Goal: Task Accomplishment & Management: Complete application form

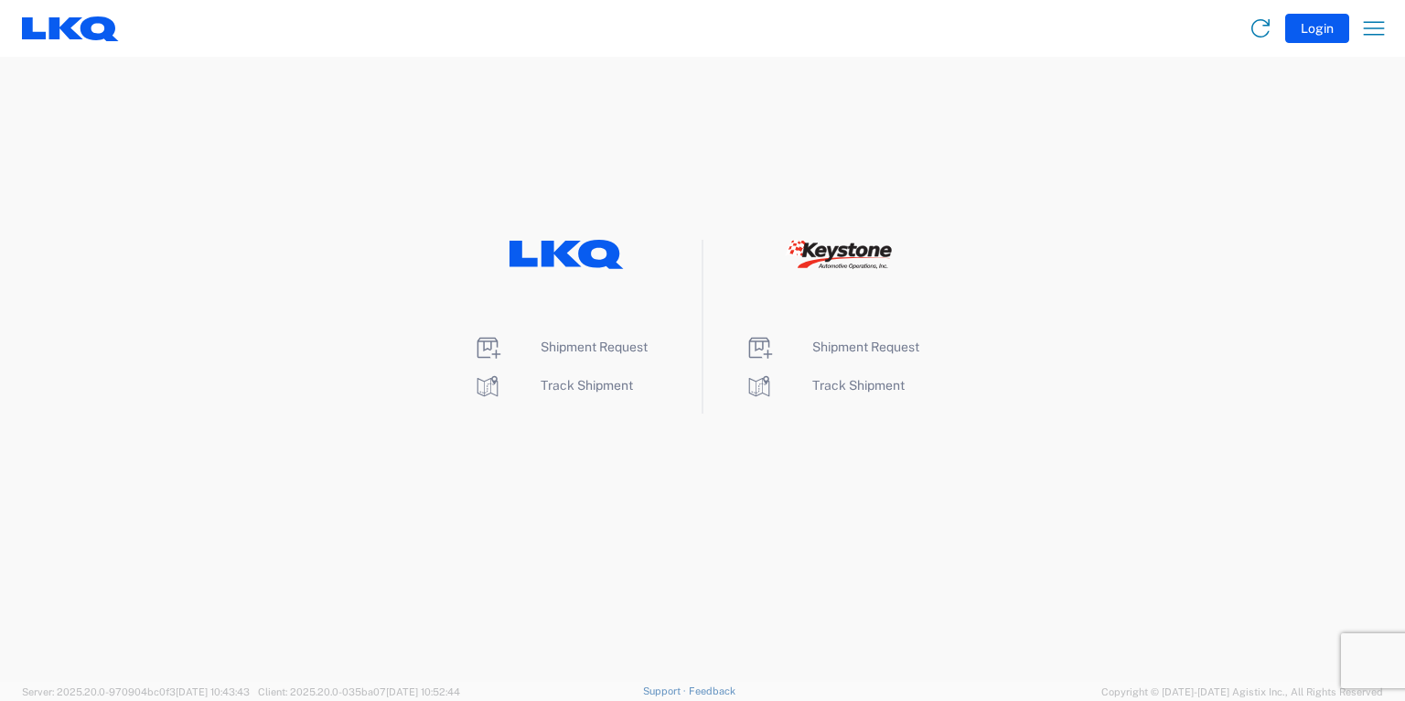
click at [586, 353] on li "Shipment Request" at bounding box center [567, 347] width 188 height 29
click at [588, 349] on span "Shipment Request" at bounding box center [594, 346] width 107 height 15
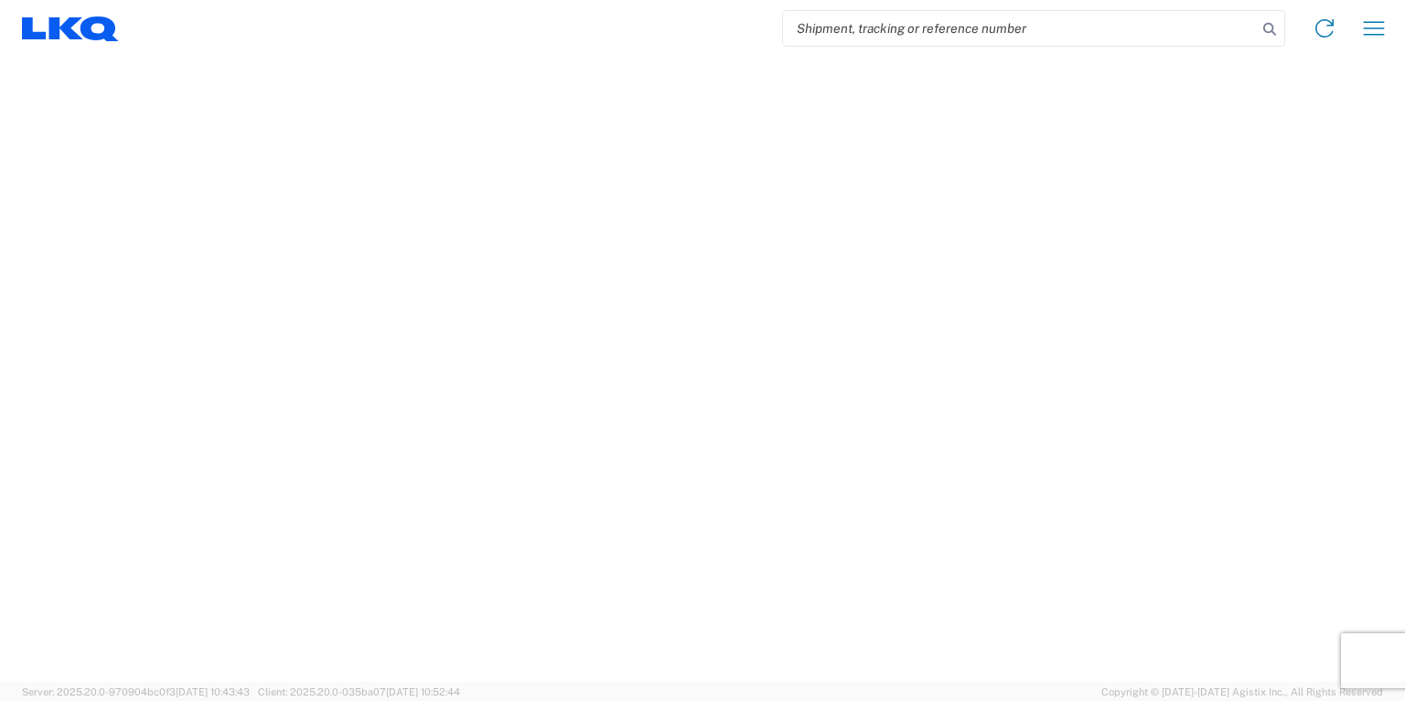
select select "FULL"
select select "LBS"
select select "IN"
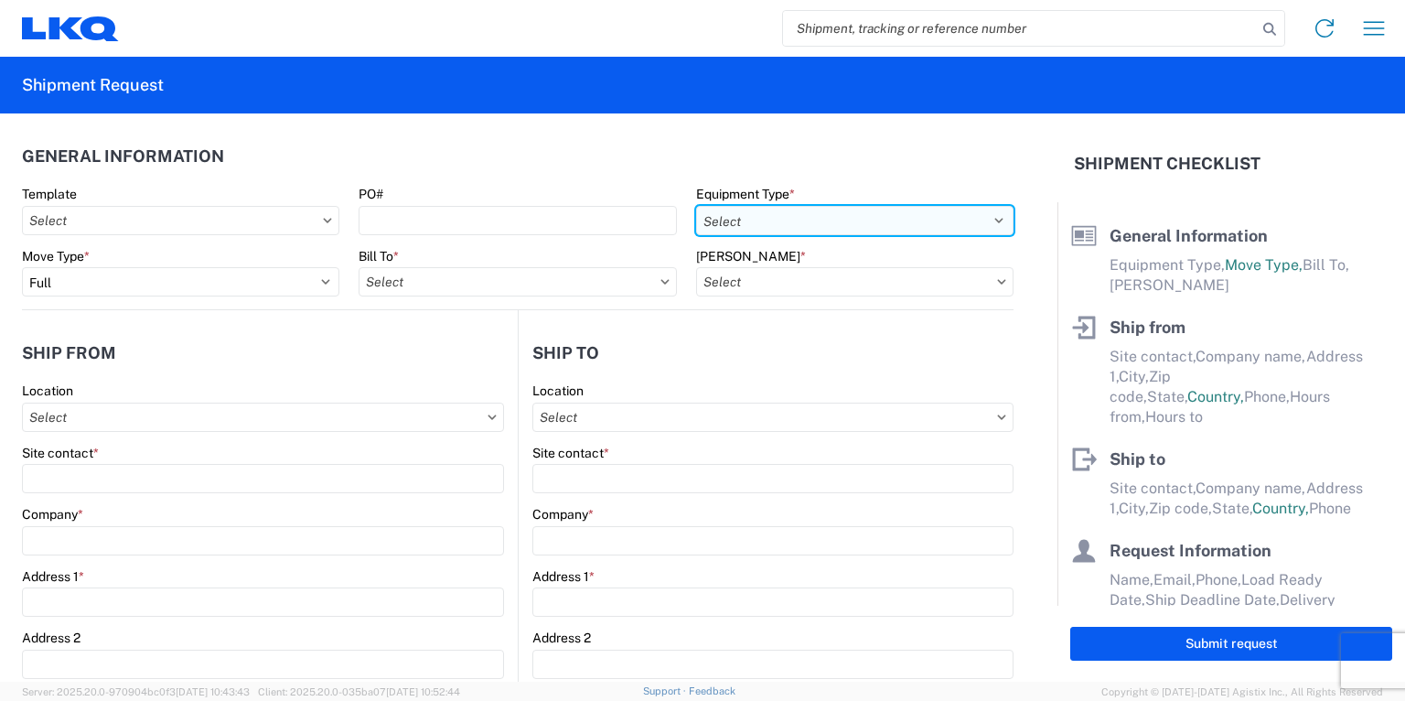
click at [877, 220] on select "Select 53’ Dry Van Flatbed Dropdeck (van) Lowboy (flatbed) Rail" at bounding box center [854, 220] width 317 height 29
select select "STDV"
click at [696, 206] on select "Select 53’ Dry Van Flatbed Dropdeck (van) Lowboy (flatbed) Rail" at bounding box center [854, 220] width 317 height 29
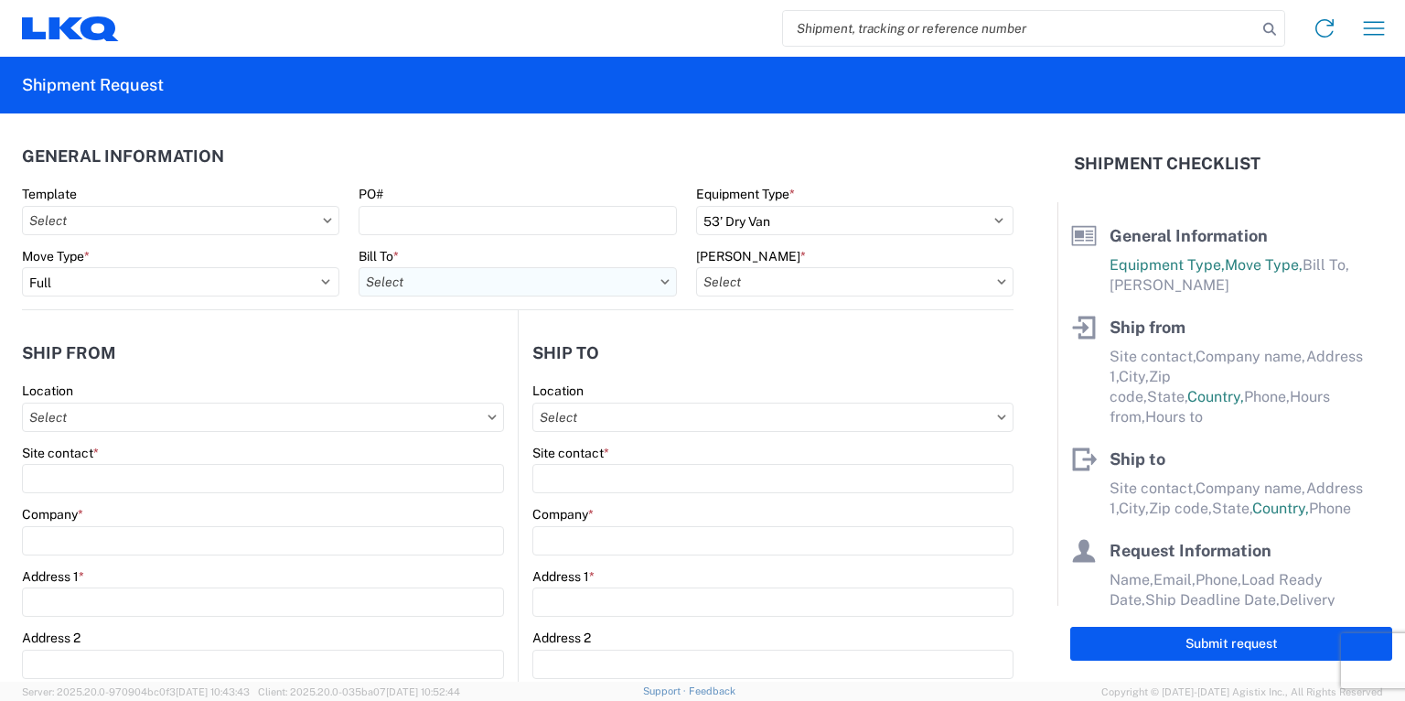
click at [551, 284] on input "text" at bounding box center [517, 281] width 317 height 29
type input "3392"
click at [427, 364] on div "3392 - Transmetco" at bounding box center [520, 363] width 320 height 29
type input "3392 - Transmetco"
click at [827, 284] on input "text" at bounding box center [854, 281] width 317 height 29
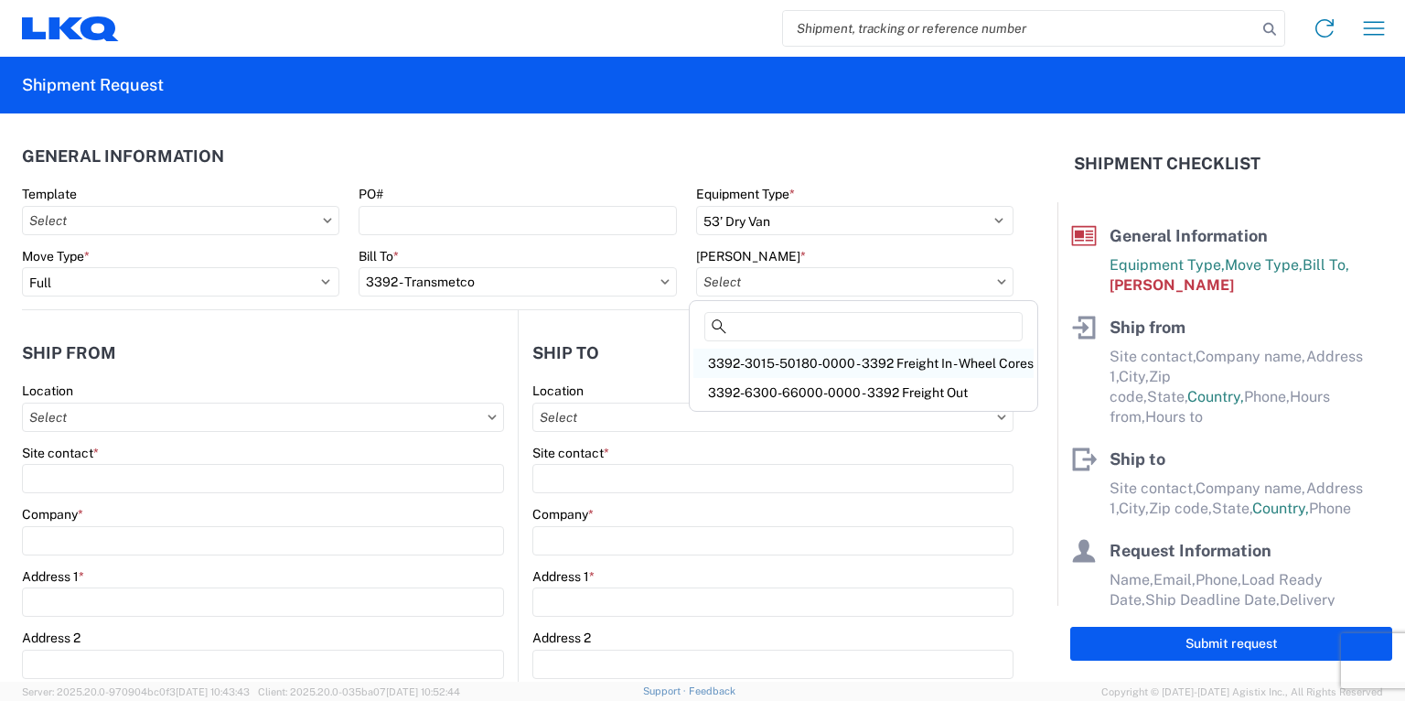
click at [833, 350] on div "3392-3015-50180-0000 - 3392 Freight In - Wheel Cores" at bounding box center [863, 363] width 340 height 29
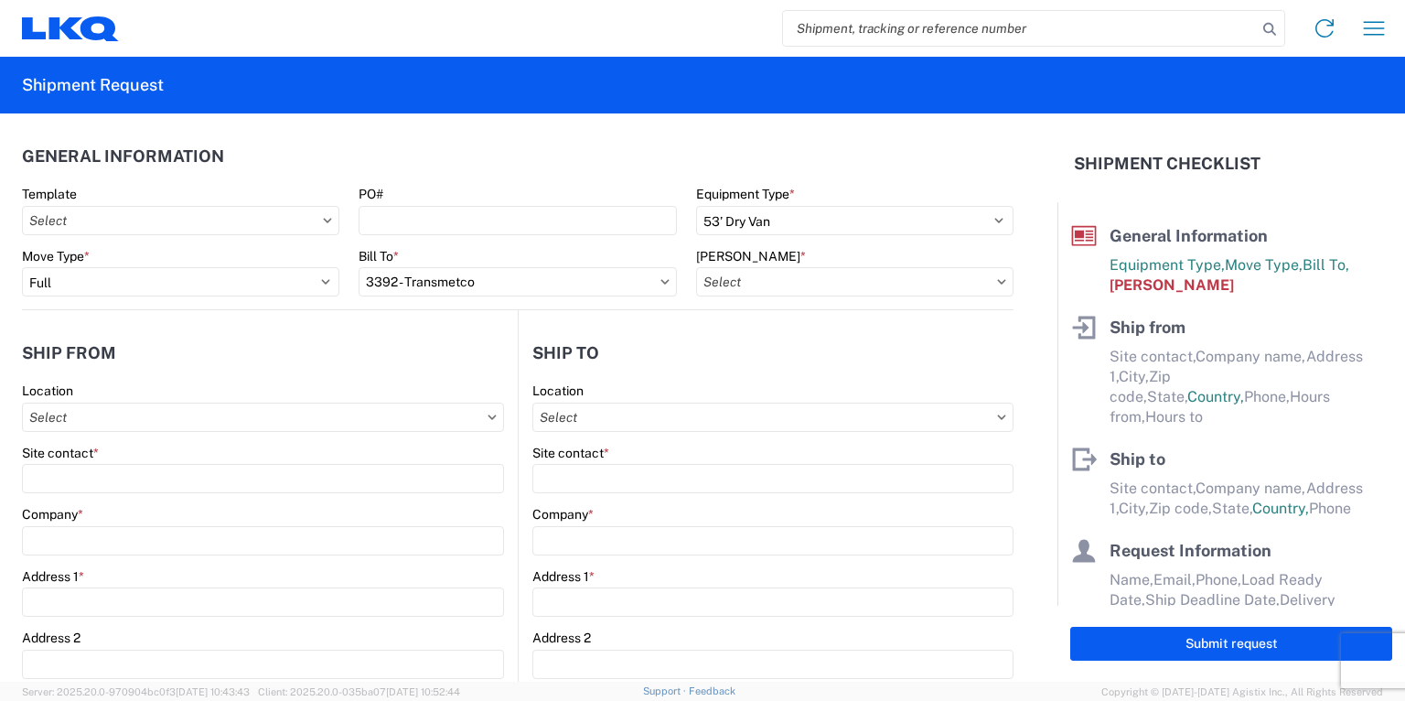
type input "3392-3015-50180-0000 - 3392 Freight In - Wheel Cores"
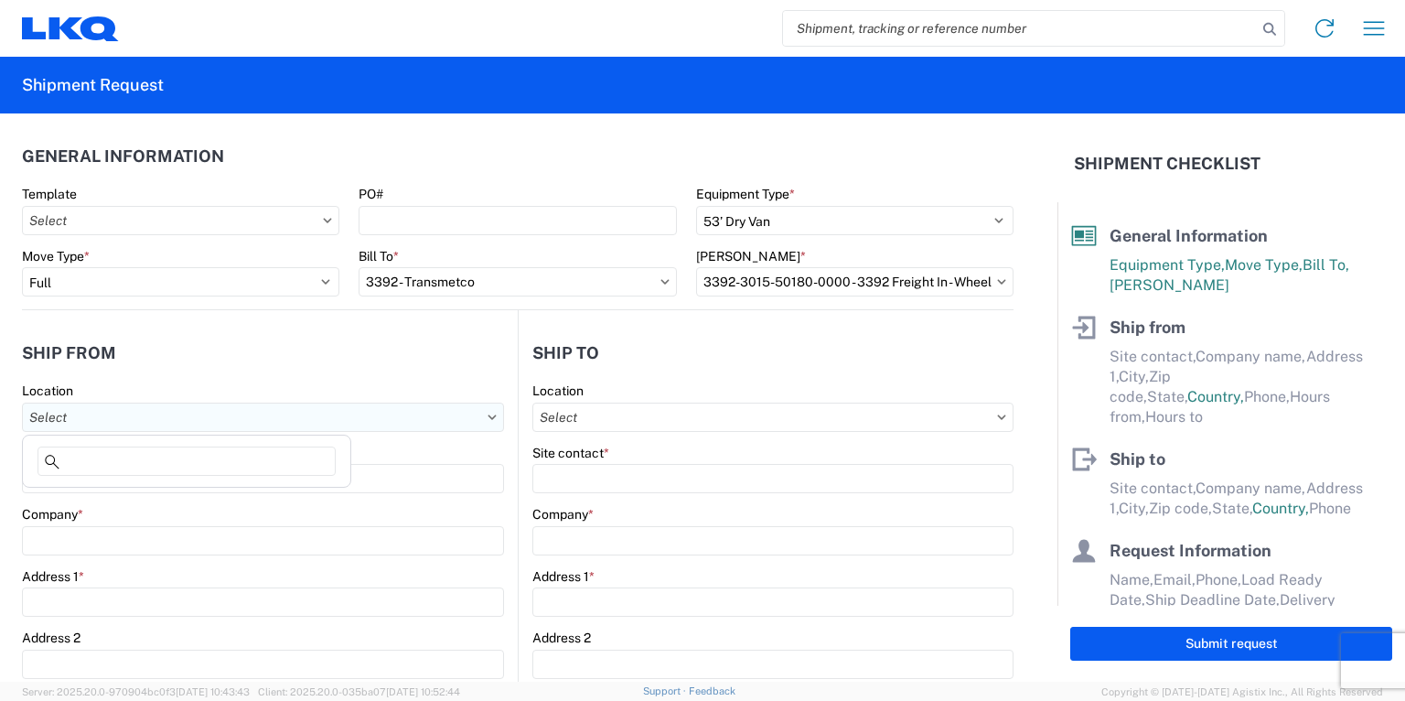
click at [99, 422] on input "text" at bounding box center [263, 417] width 482 height 29
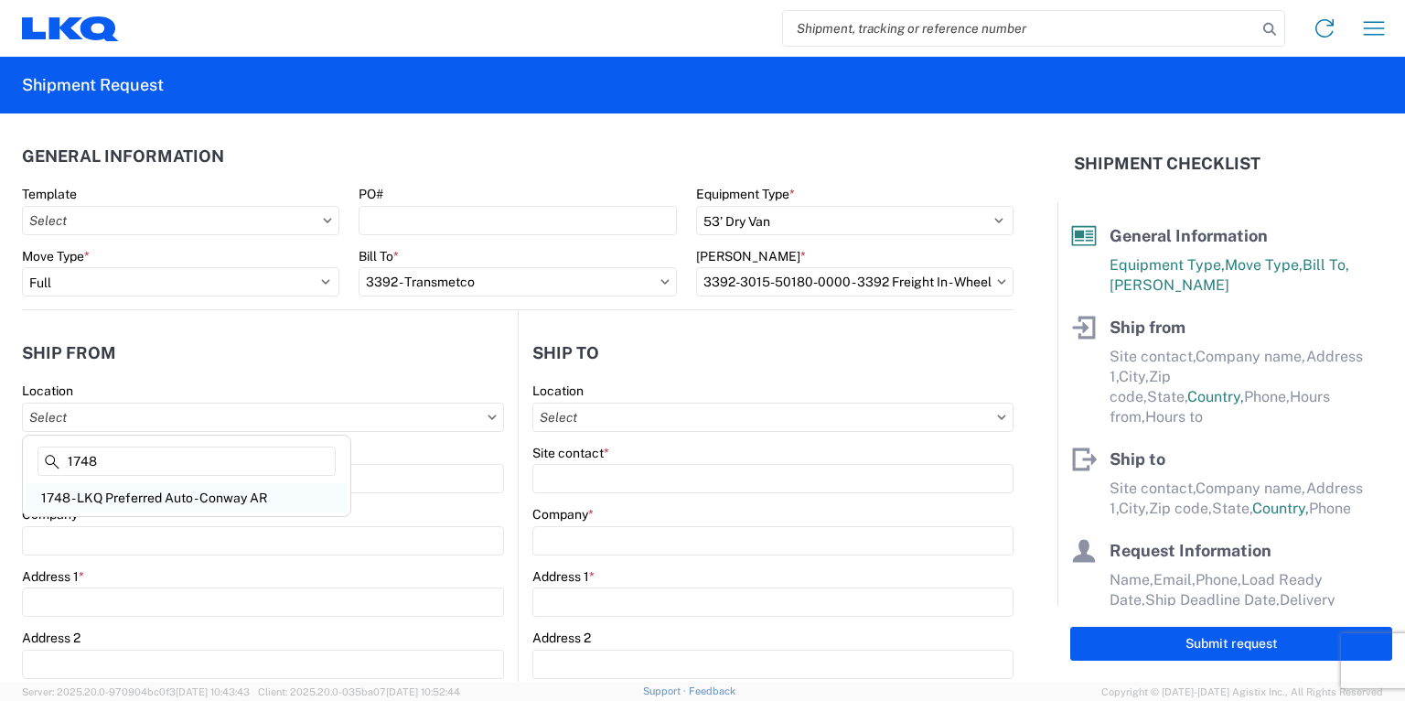
type input "1748"
click at [119, 498] on div "1748 - LKQ Preferred Auto - Conway AR" at bounding box center [187, 497] width 320 height 29
type input "1748 - LKQ Preferred Auto - Conway AR"
type input "LKQ Corporation"
type input "[STREET_ADDRESS]"
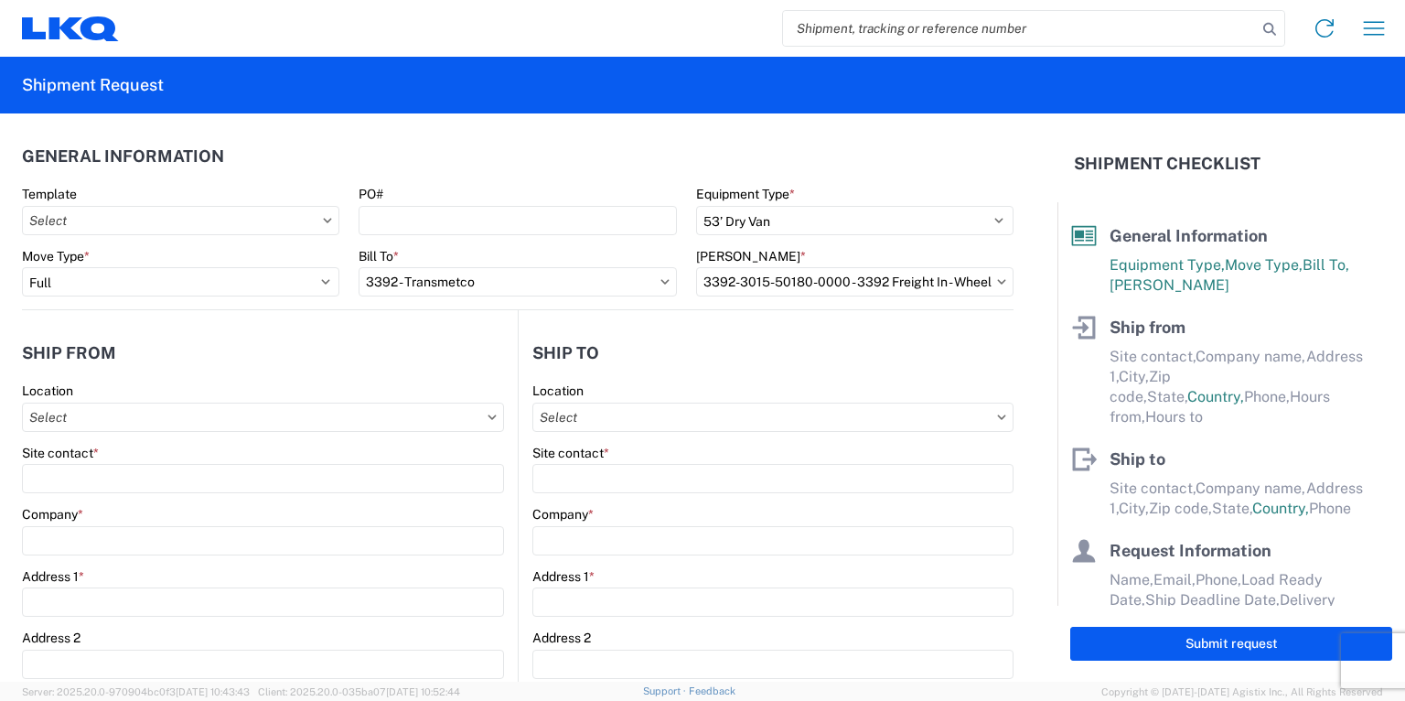
type input "[PERSON_NAME]"
type input "72032"
select select "AR"
select select "US"
type input "08:00"
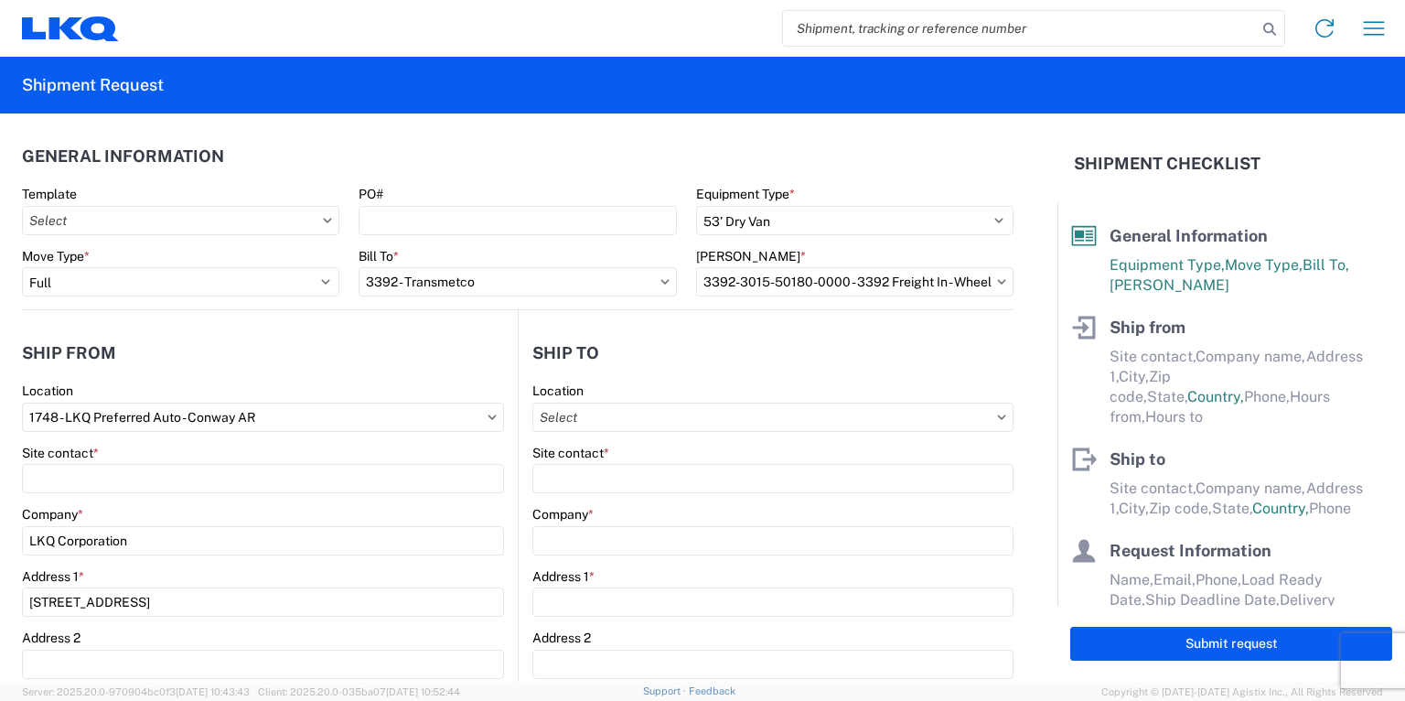
type input "17:00"
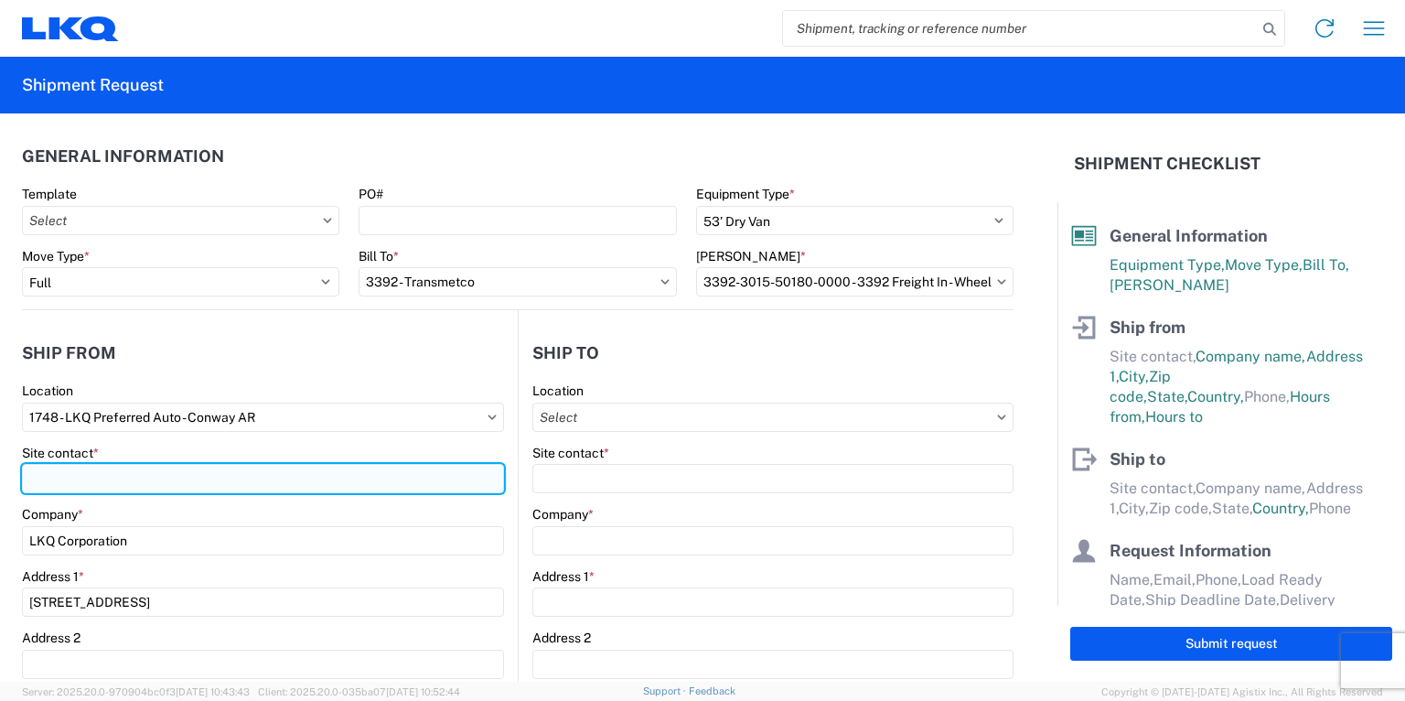
click at [77, 476] on input "Site contact *" at bounding box center [263, 478] width 482 height 29
type input "[PERSON_NAME]"
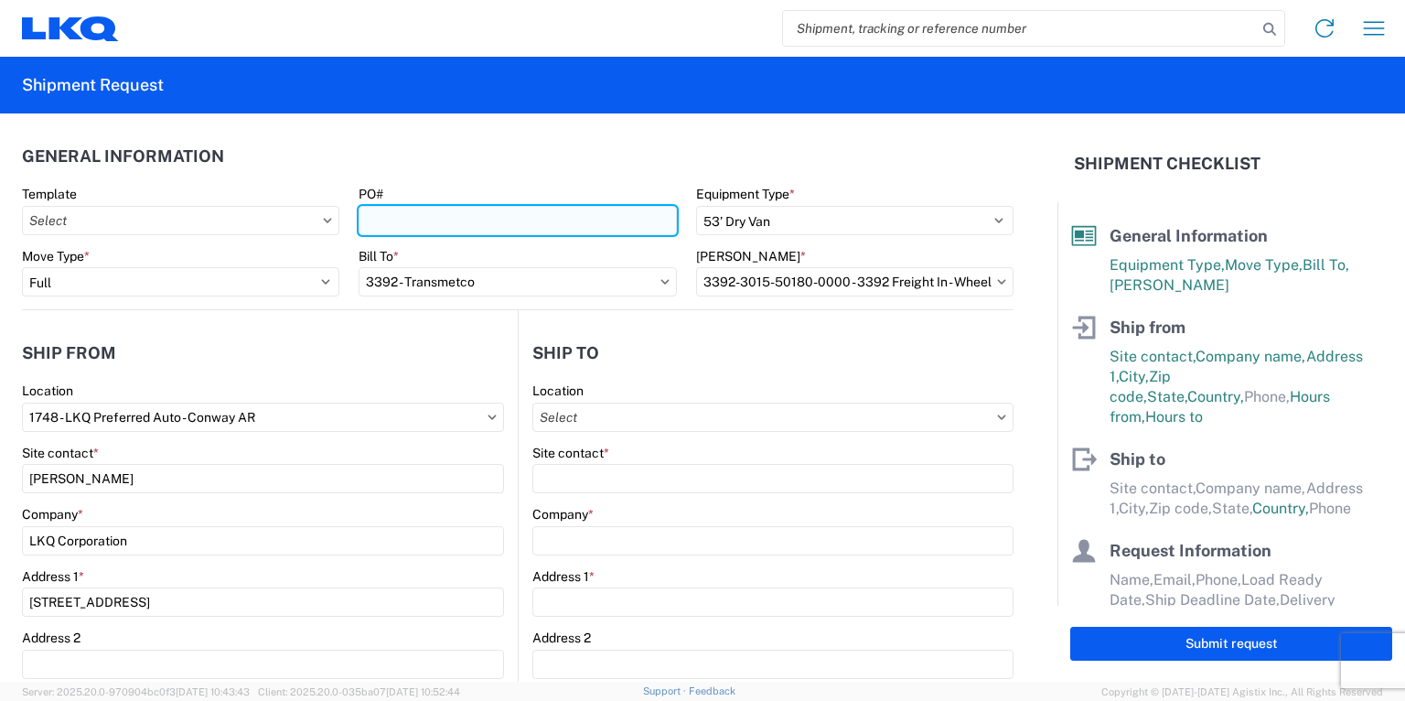
drag, startPoint x: 468, startPoint y: 218, endPoint x: 512, endPoint y: 231, distance: 46.0
click at [468, 218] on input "PO#" at bounding box center [517, 220] width 317 height 29
click at [425, 224] on input "PO#" at bounding box center [517, 220] width 317 height 29
paste input "T31656"
type input "T31656"
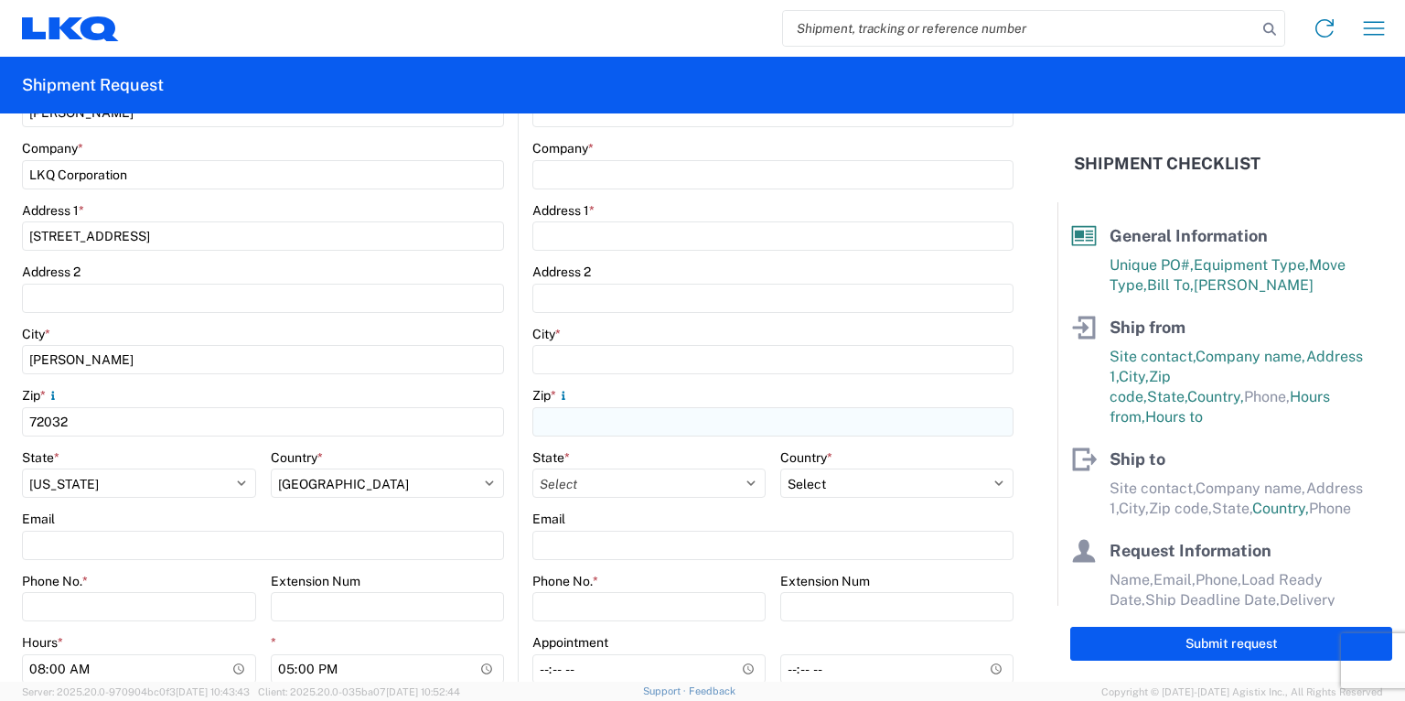
scroll to position [439, 0]
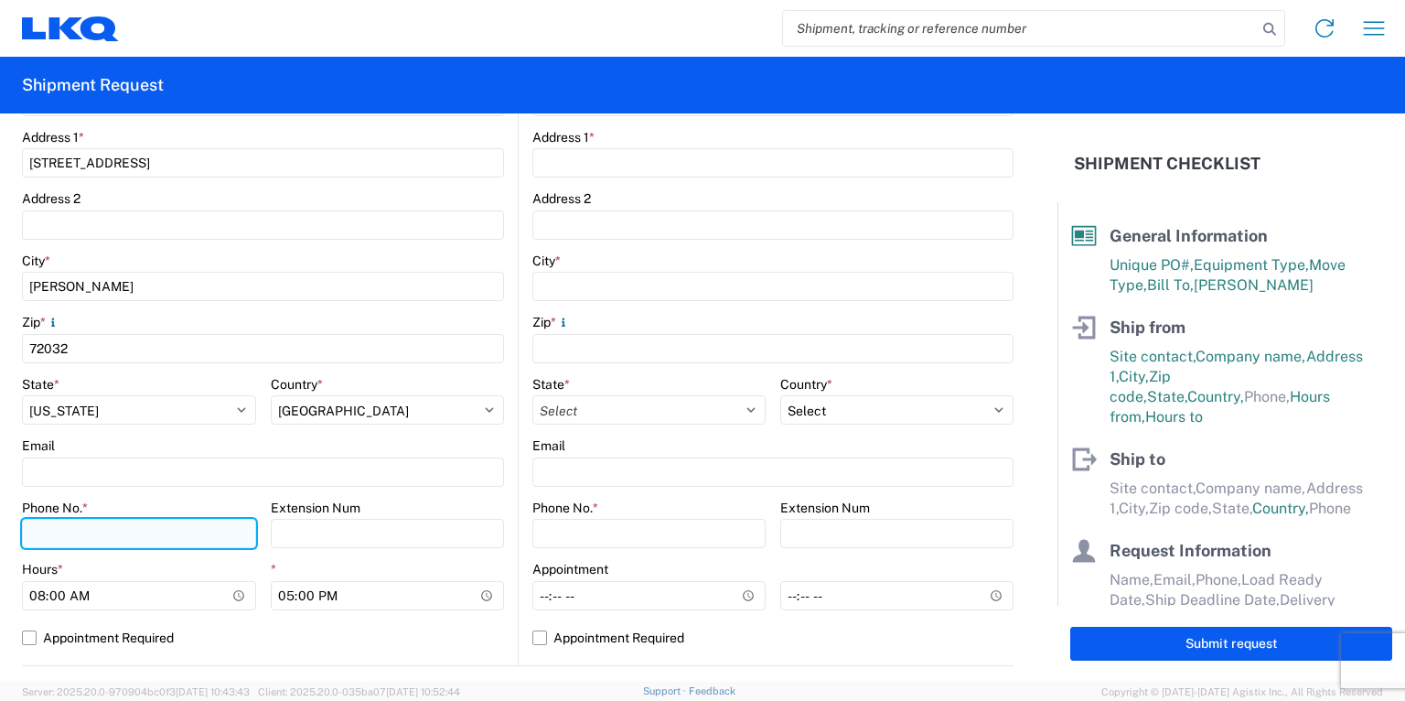
click at [86, 534] on input "Phone No. *" at bounding box center [139, 533] width 234 height 29
type input "5013284223"
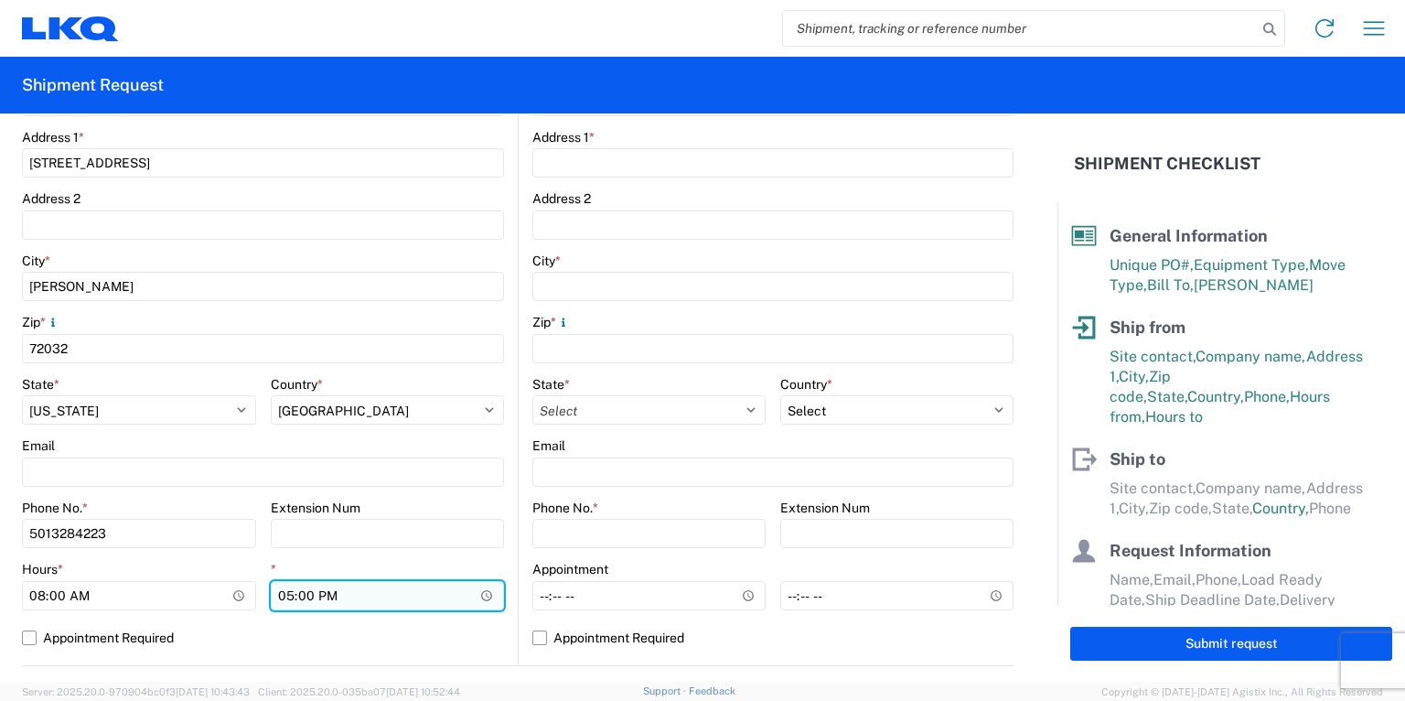
click at [278, 597] on input "17:00" at bounding box center [388, 595] width 234 height 29
type input "16:00"
click at [1017, 357] on form "General Information Template PO# T31656 Equipment Type * Select 53’ Dry Van Fla…" at bounding box center [529, 397] width 1058 height 568
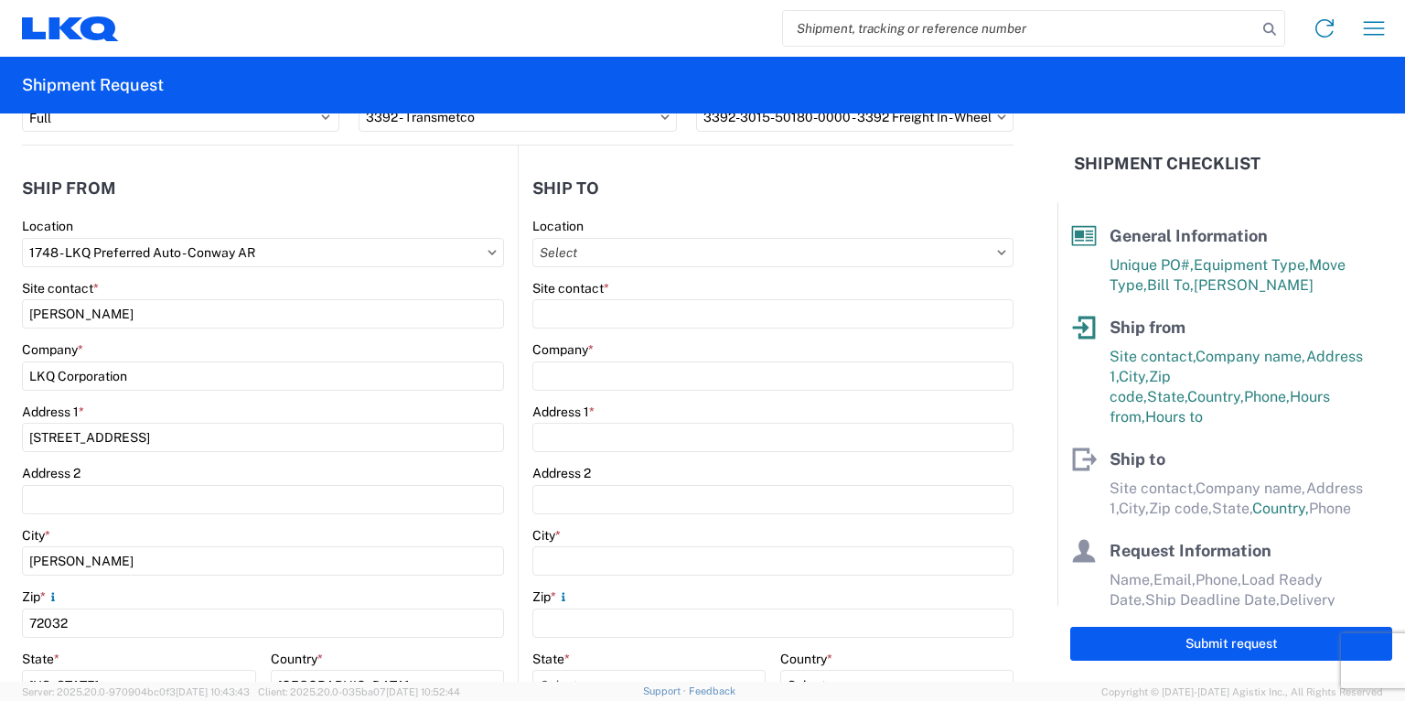
scroll to position [0, 0]
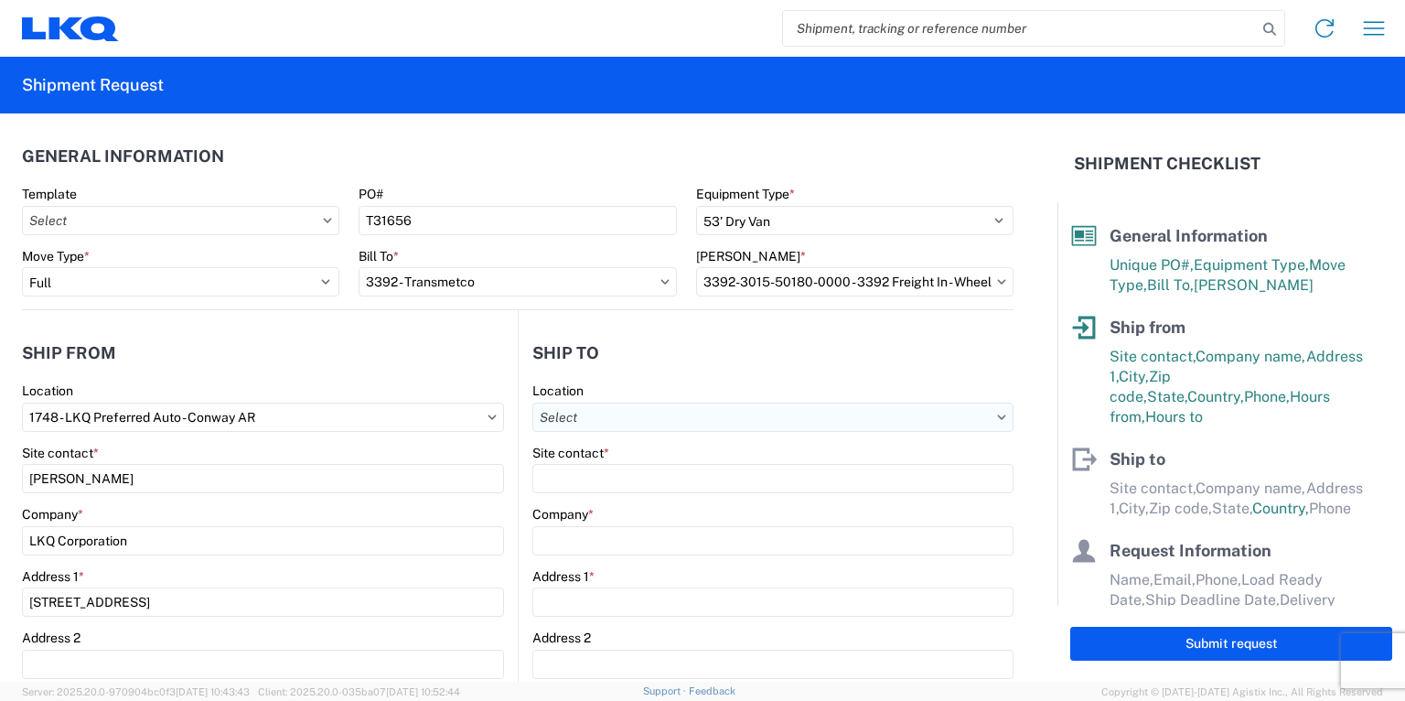
click at [650, 418] on input "text" at bounding box center [772, 417] width 481 height 29
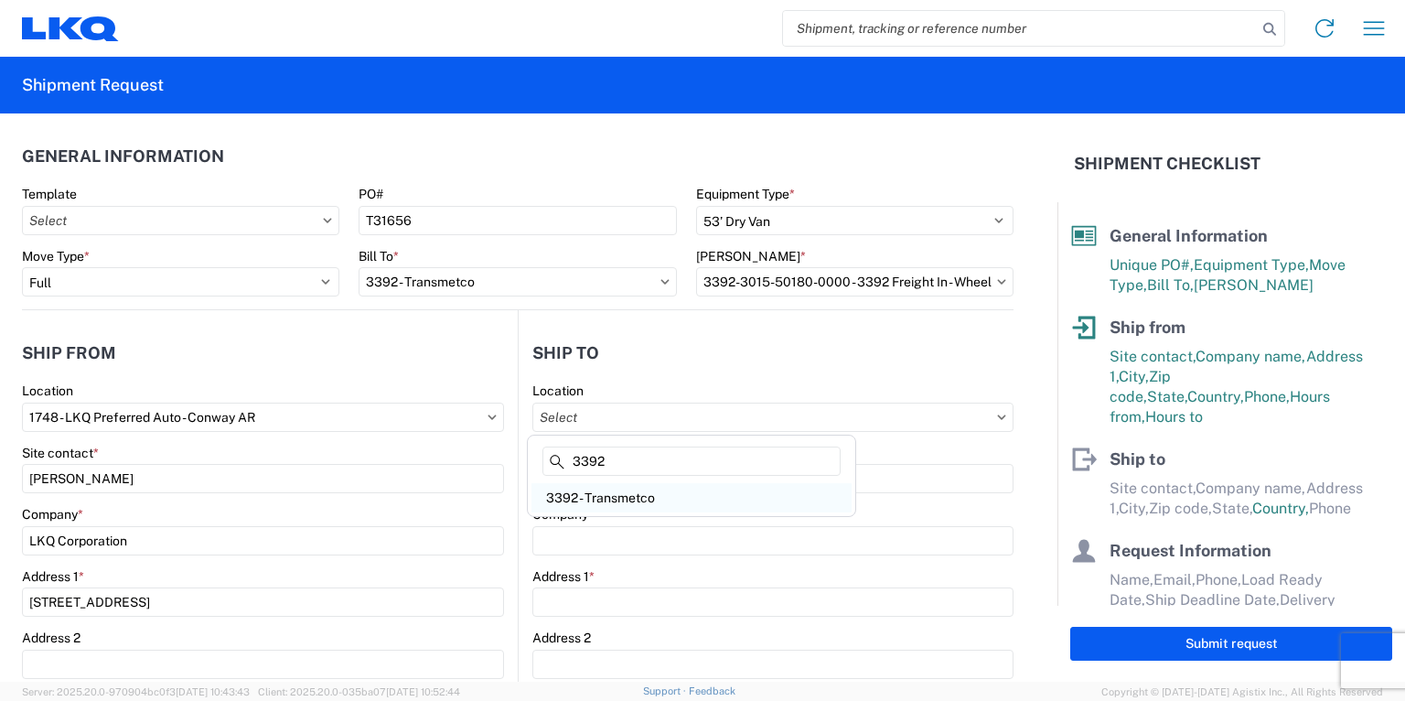
type input "3392"
click at [612, 494] on div "3392 - Transmetco" at bounding box center [692, 497] width 320 height 29
type input "3392 - Transmetco"
type input "LKQ Corporation"
type input "[STREET_ADDRESS]"
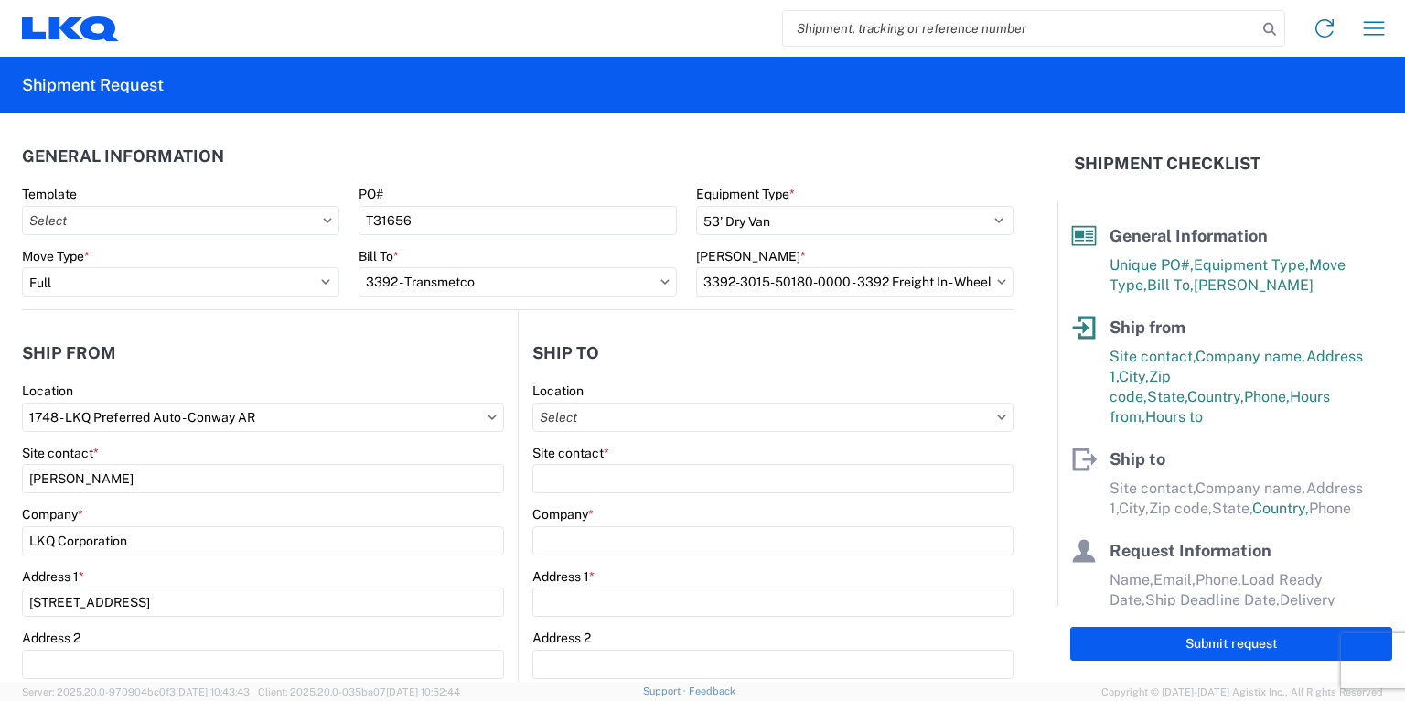
type input "Huntington"
type input "46750"
select select "IN"
select select "US"
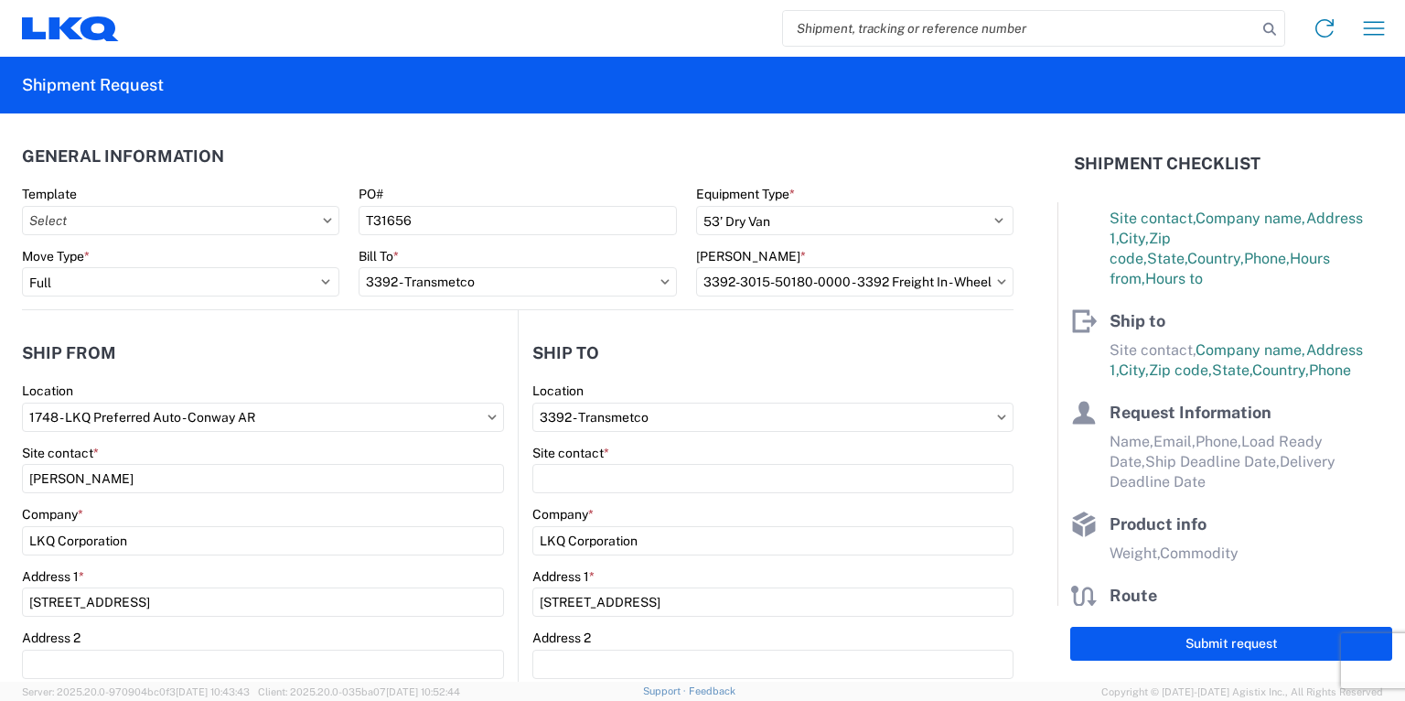
scroll to position [206, 0]
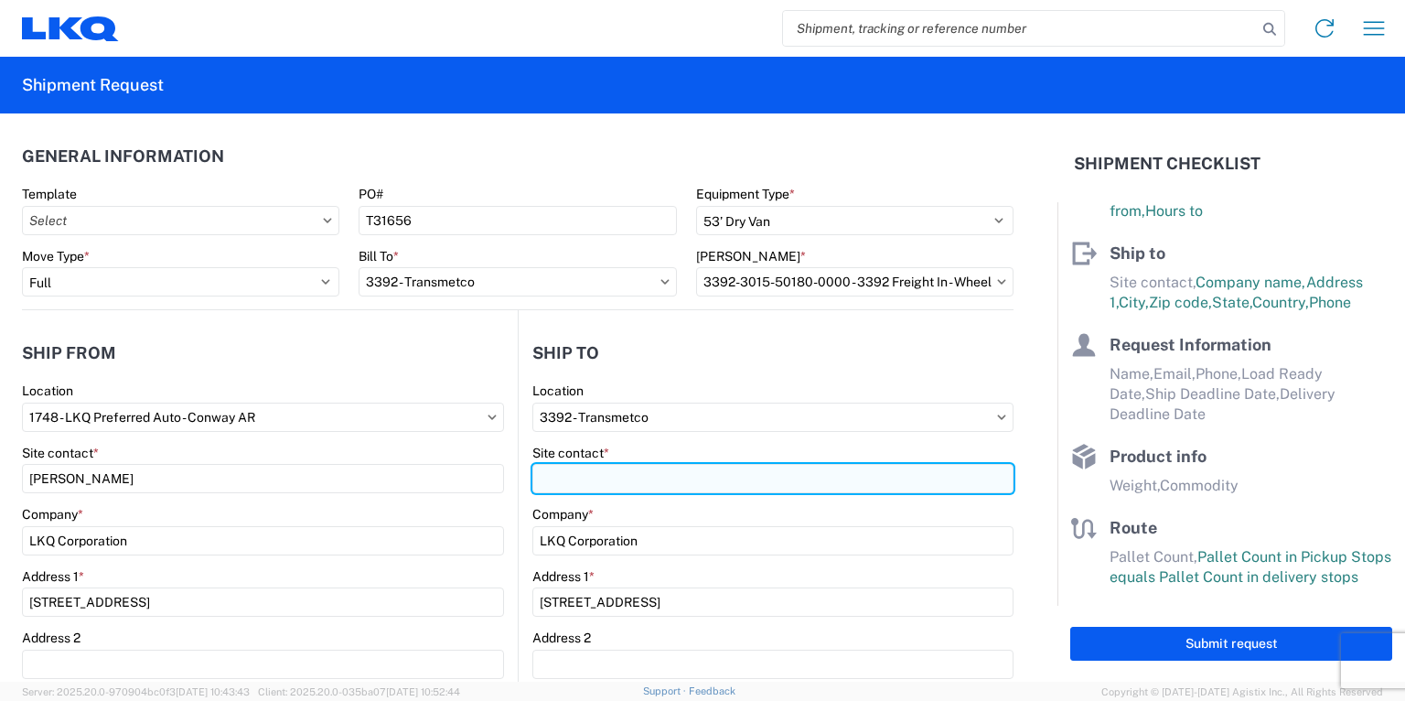
click at [597, 478] on input "Site contact *" at bounding box center [772, 478] width 481 height 29
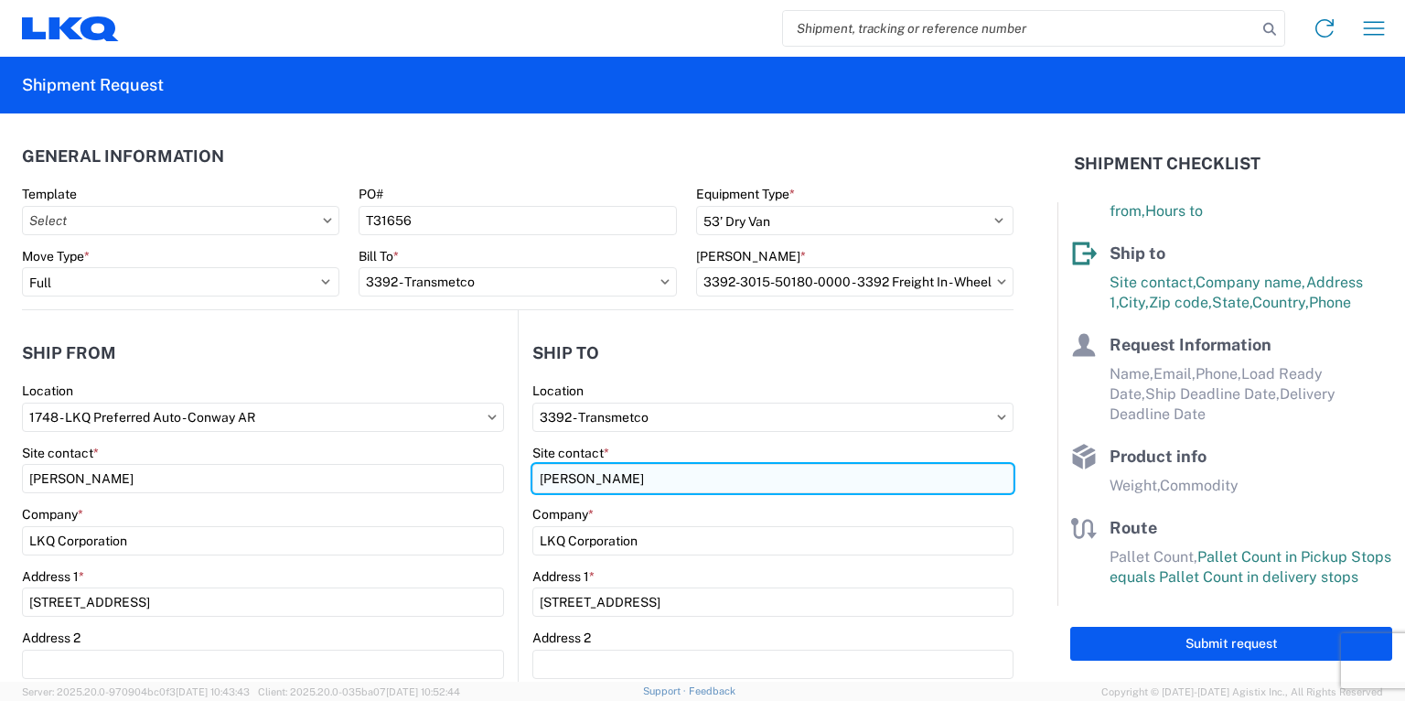
click at [547, 479] on input "[PERSON_NAME]" at bounding box center [772, 478] width 481 height 29
type input "[PERSON_NAME]"
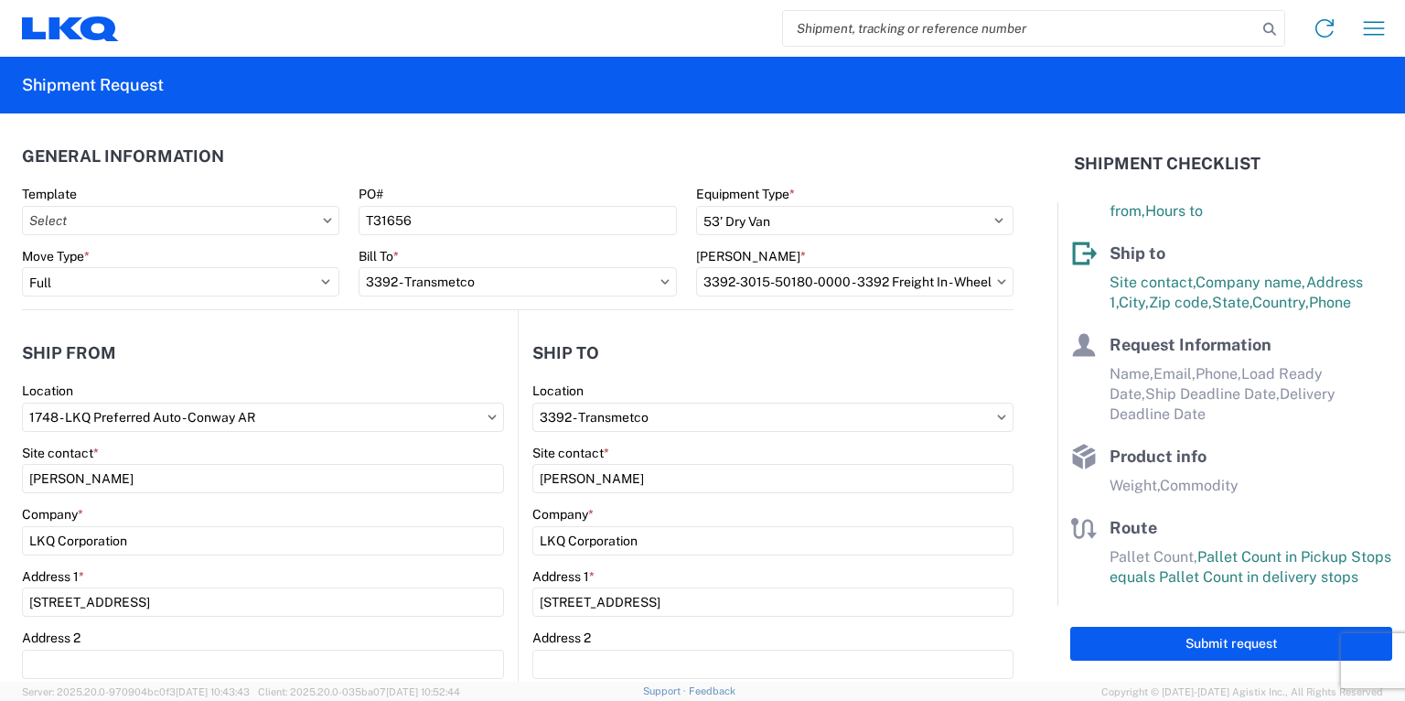
click at [1025, 461] on form "General Information Template PO# T31656 Equipment Type * Select 53’ Dry Van Fla…" at bounding box center [529, 397] width 1058 height 568
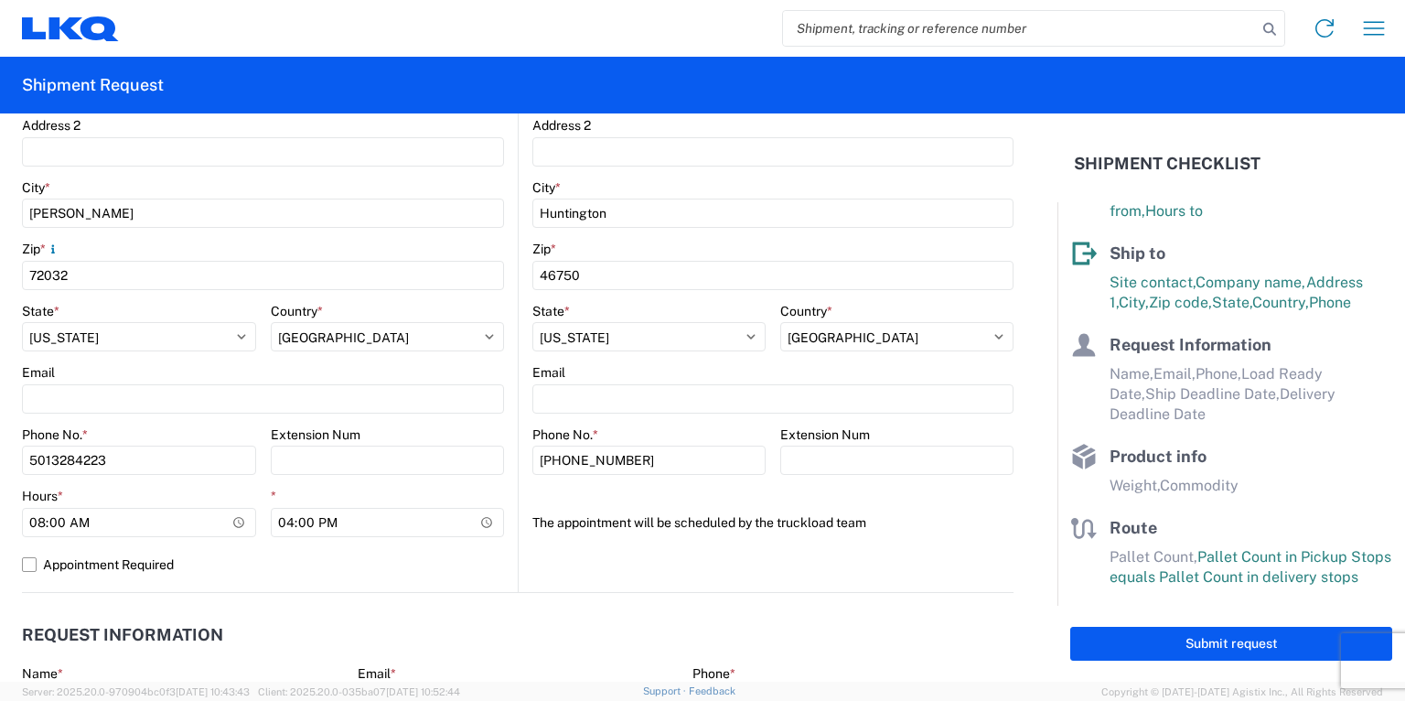
scroll to position [732, 0]
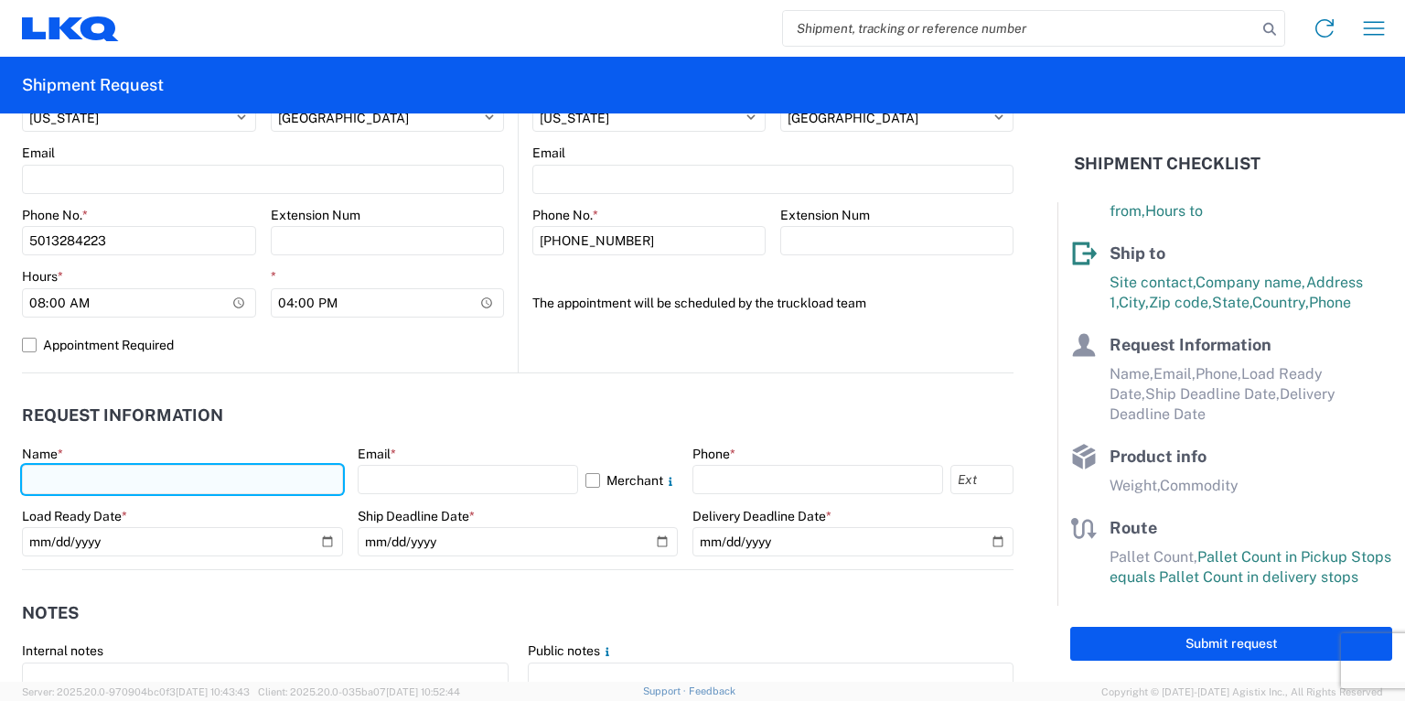
click at [102, 470] on input "text" at bounding box center [182, 479] width 321 height 29
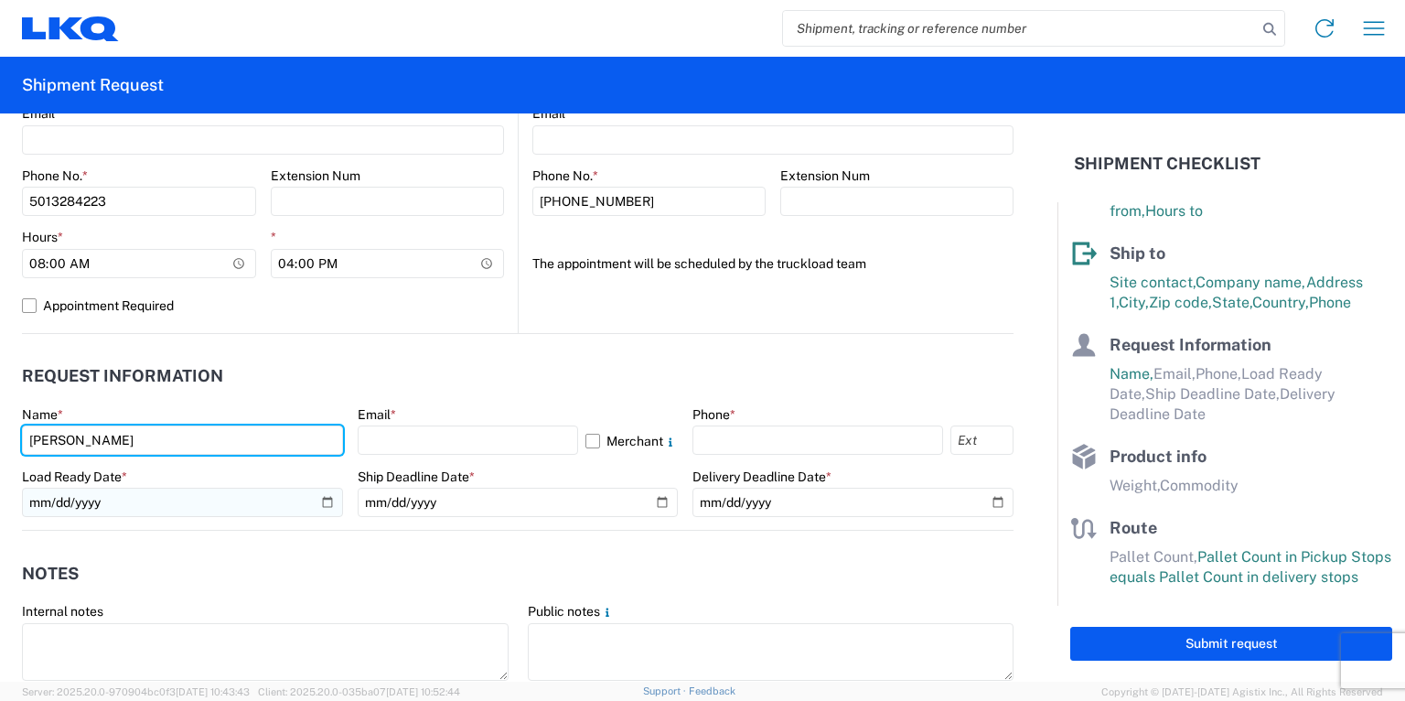
scroll to position [878, 0]
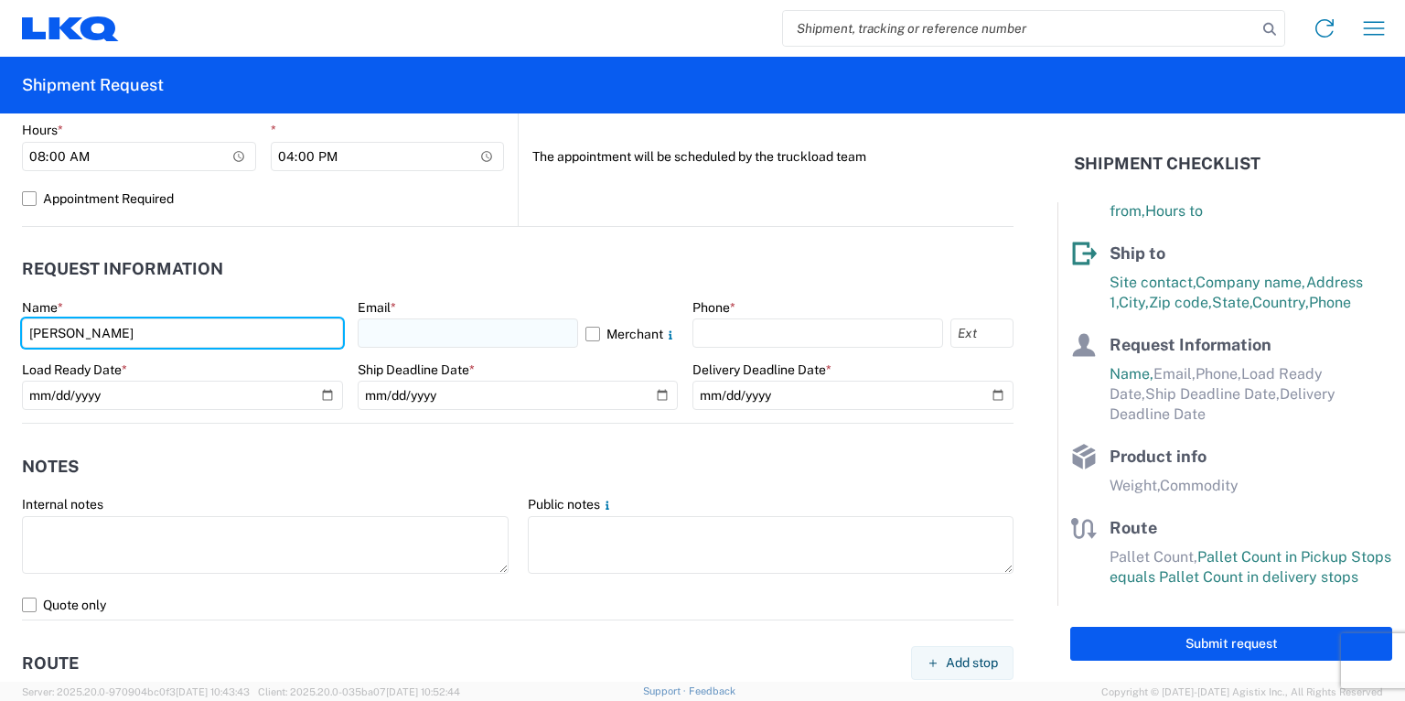
type input "[PERSON_NAME]"
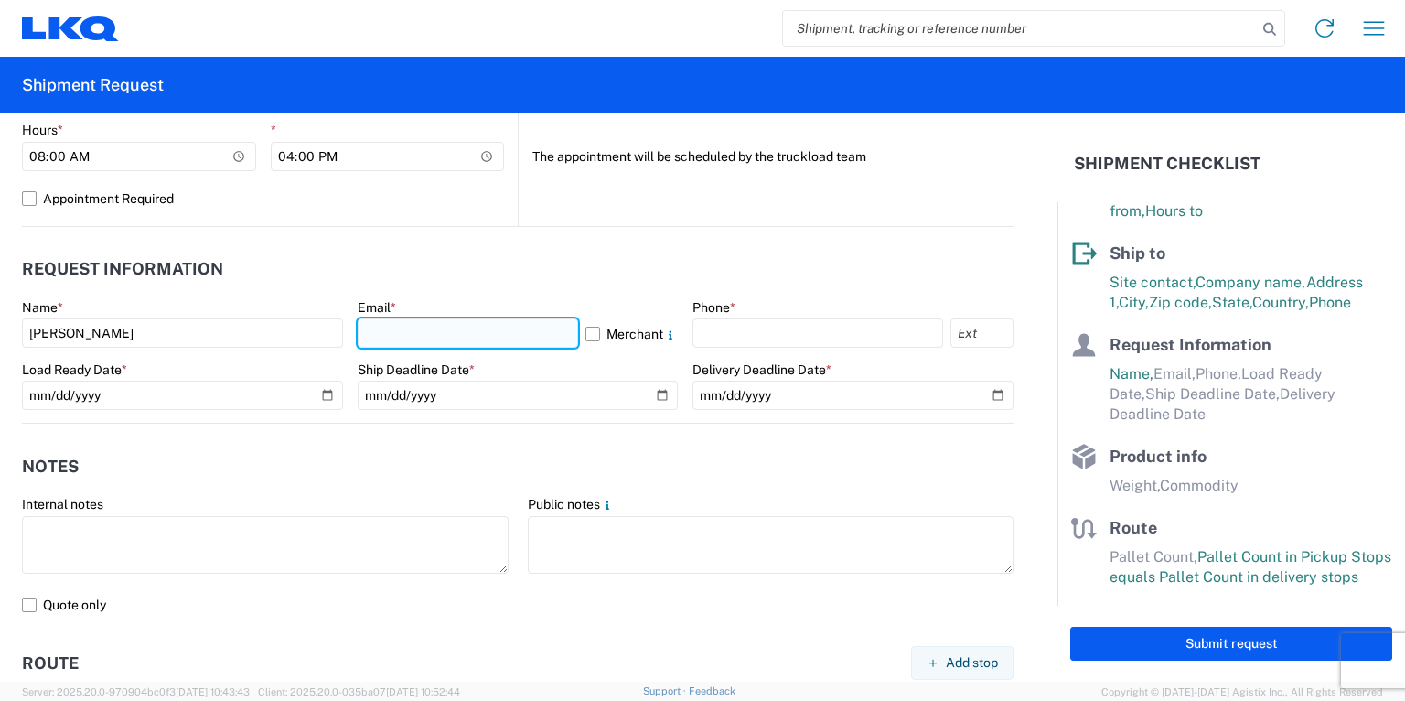
click at [437, 334] on input "text" at bounding box center [468, 332] width 221 height 29
type input "[EMAIL_ADDRESS][DOMAIN_NAME]"
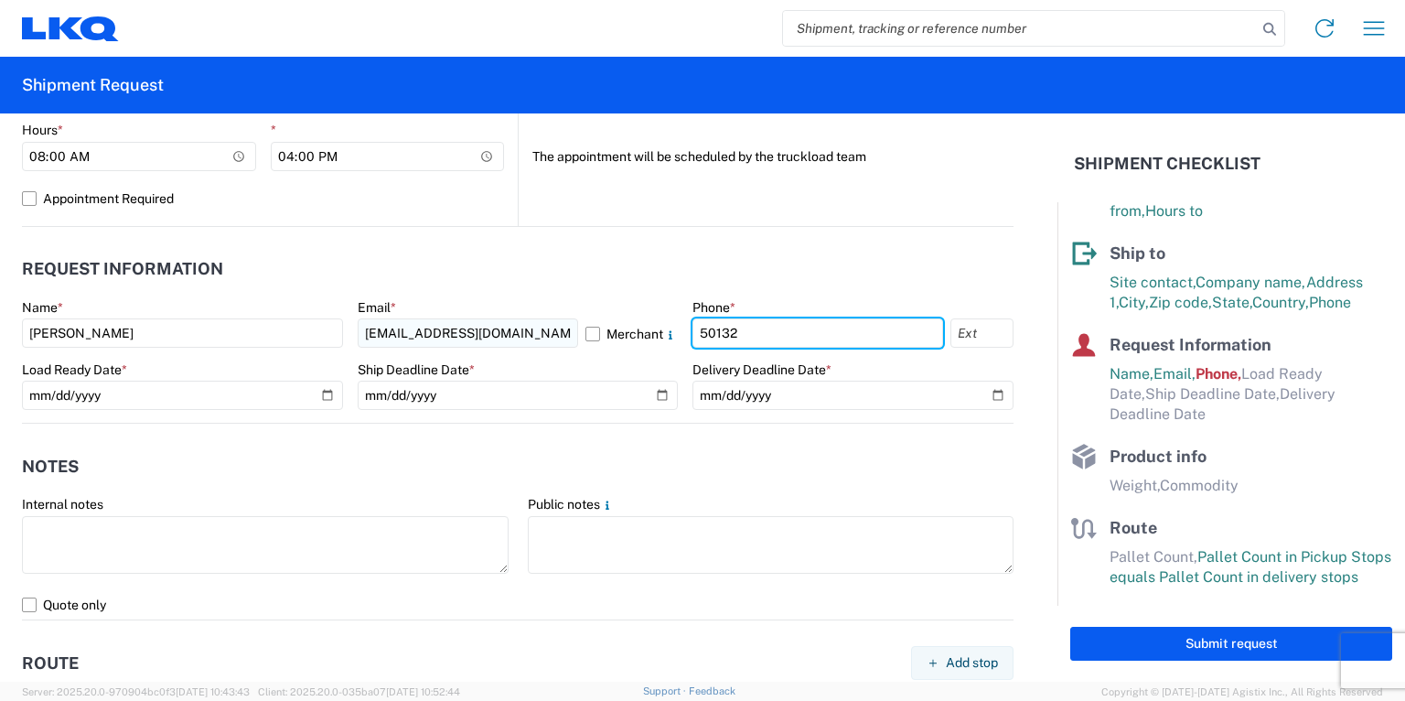
type input "5013284223"
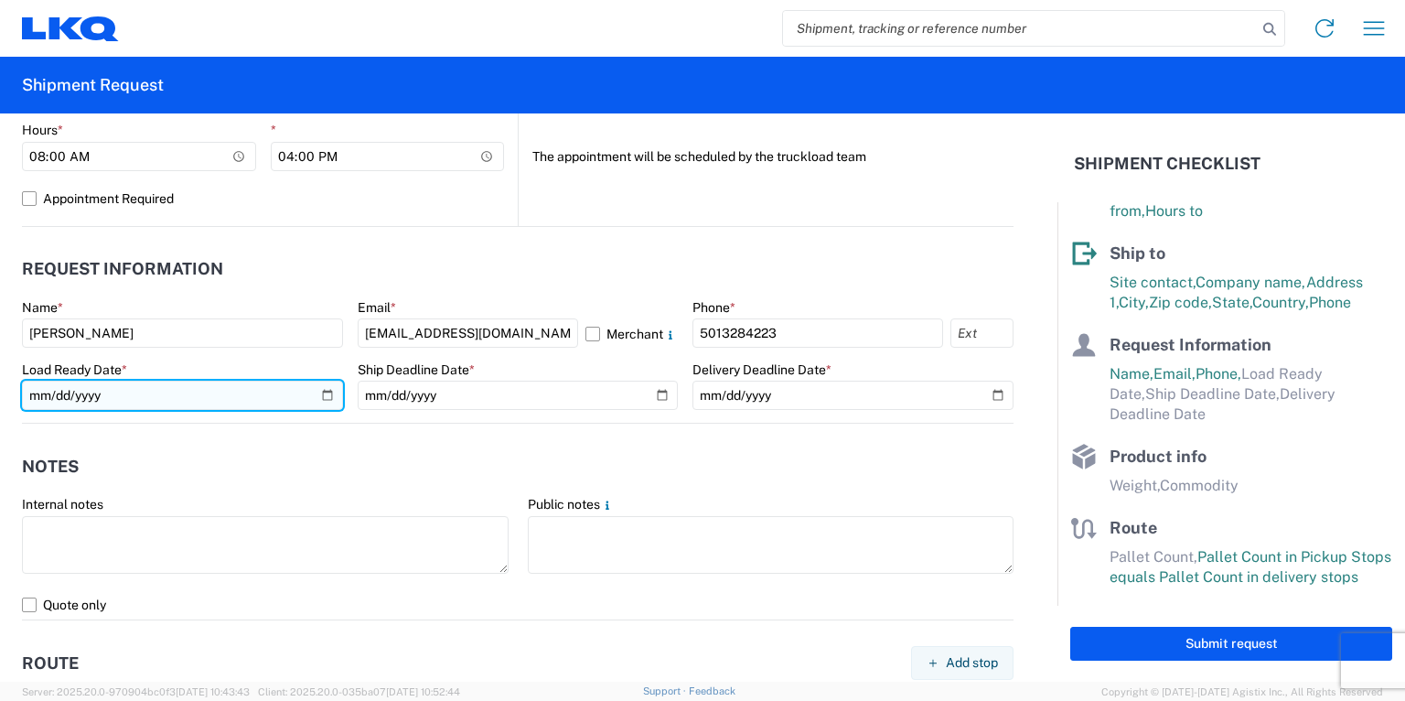
click at [325, 389] on input "date" at bounding box center [182, 395] width 321 height 29
type input "[DATE]"
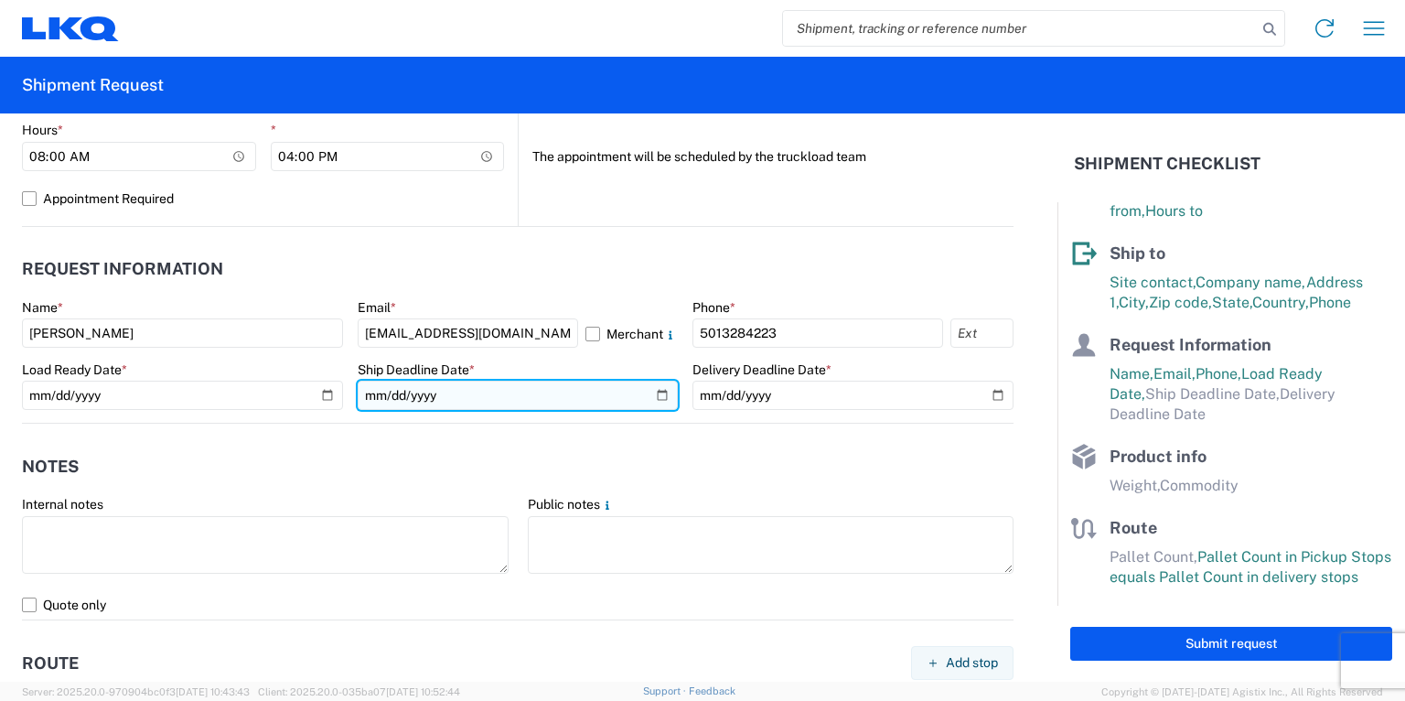
click at [649, 399] on input "date" at bounding box center [518, 395] width 321 height 29
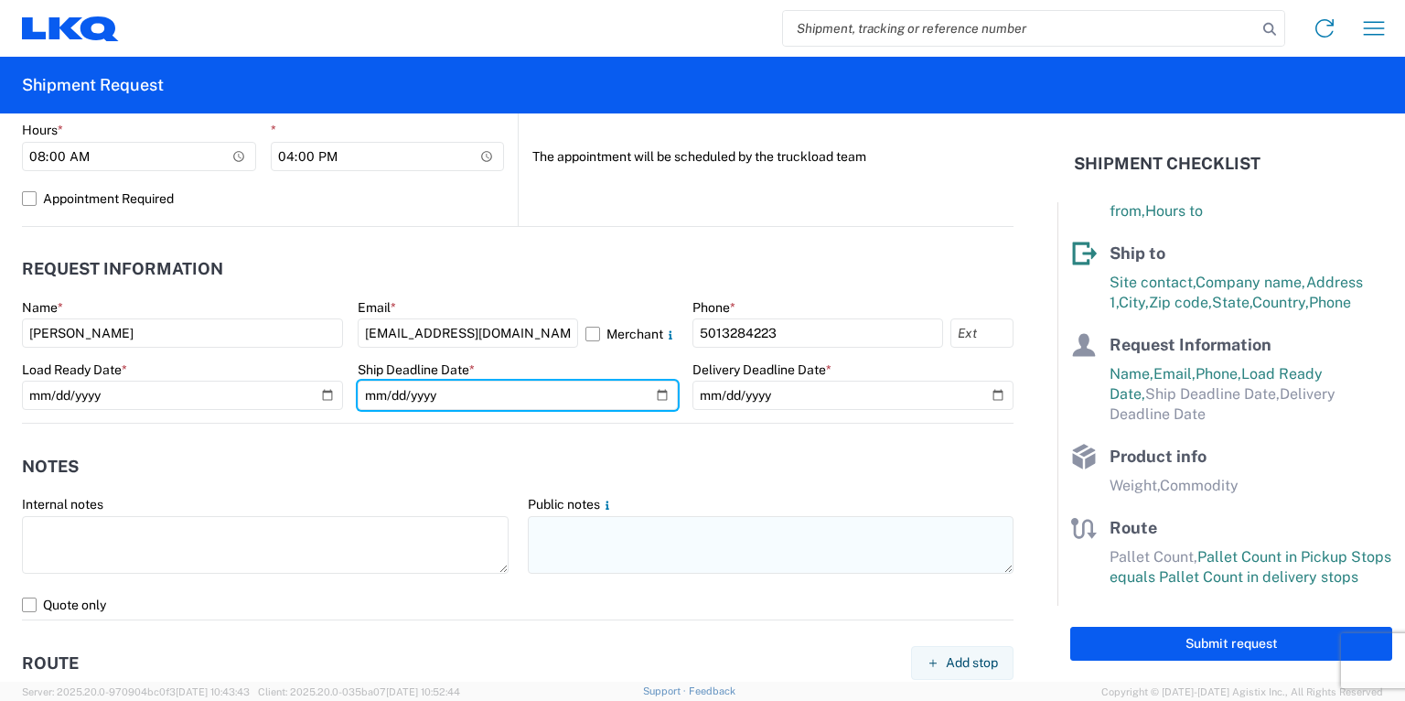
type input "[DATE]"
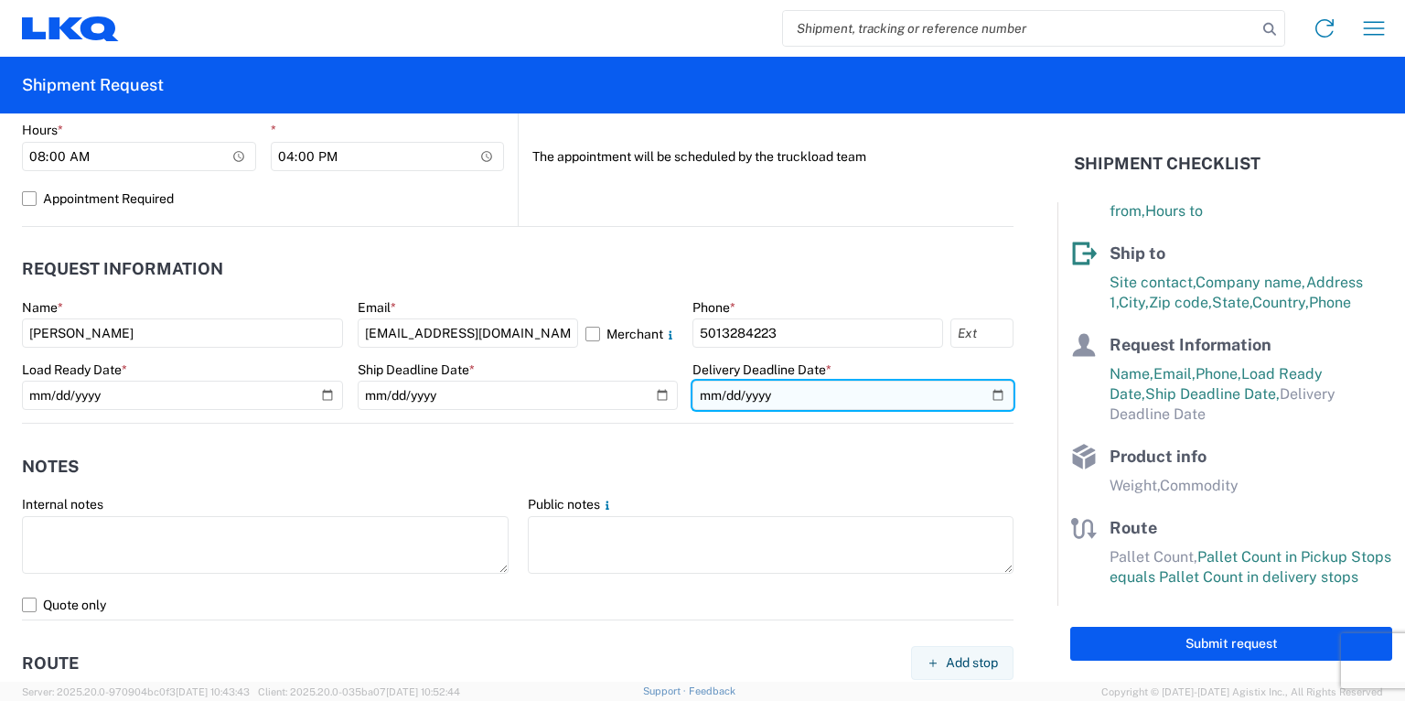
click at [987, 396] on input "date" at bounding box center [853, 395] width 321 height 29
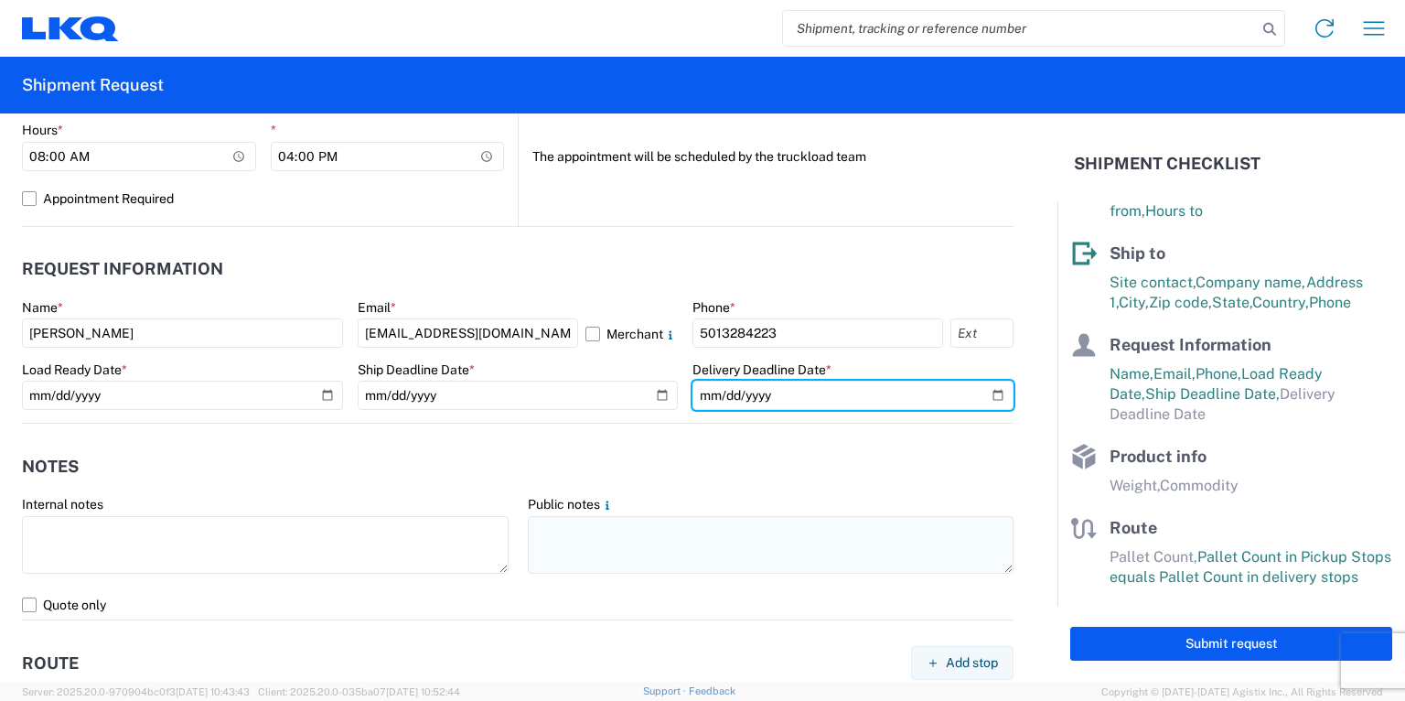
type input "[DATE]"
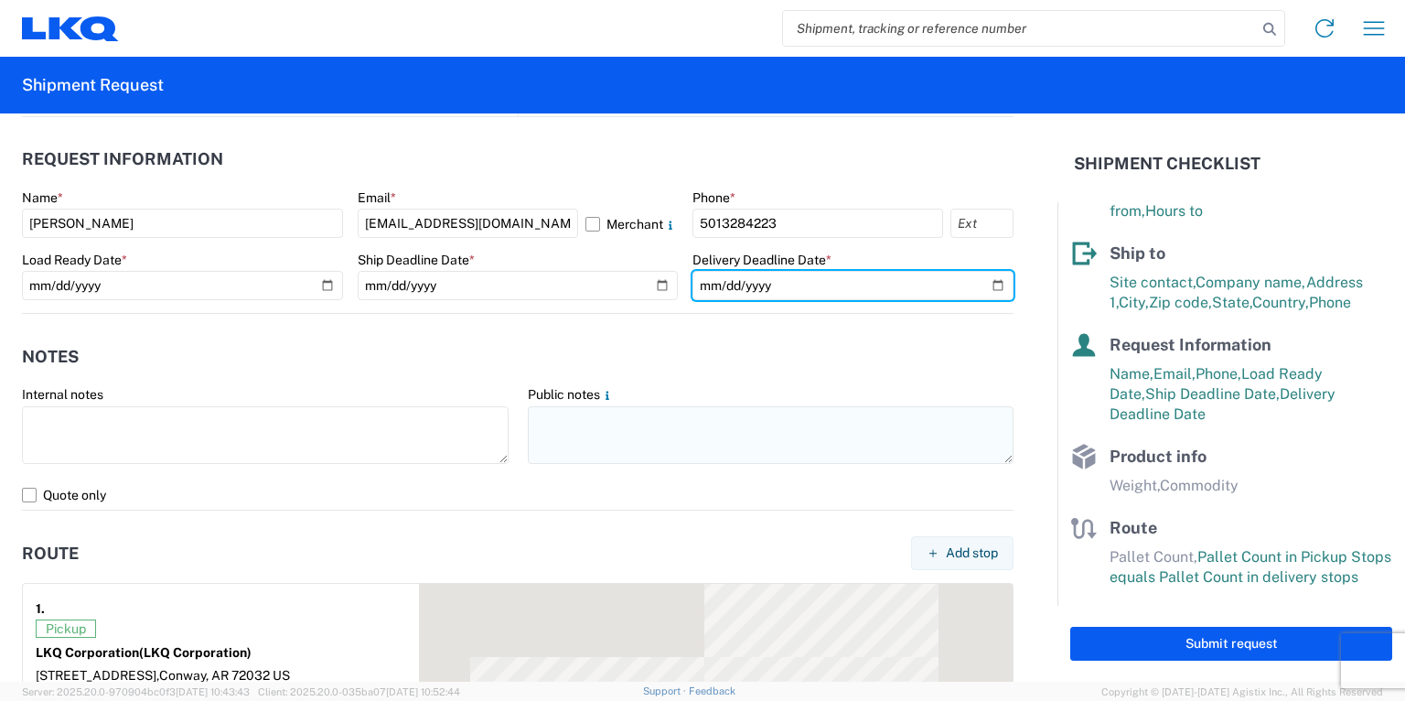
scroll to position [1025, 0]
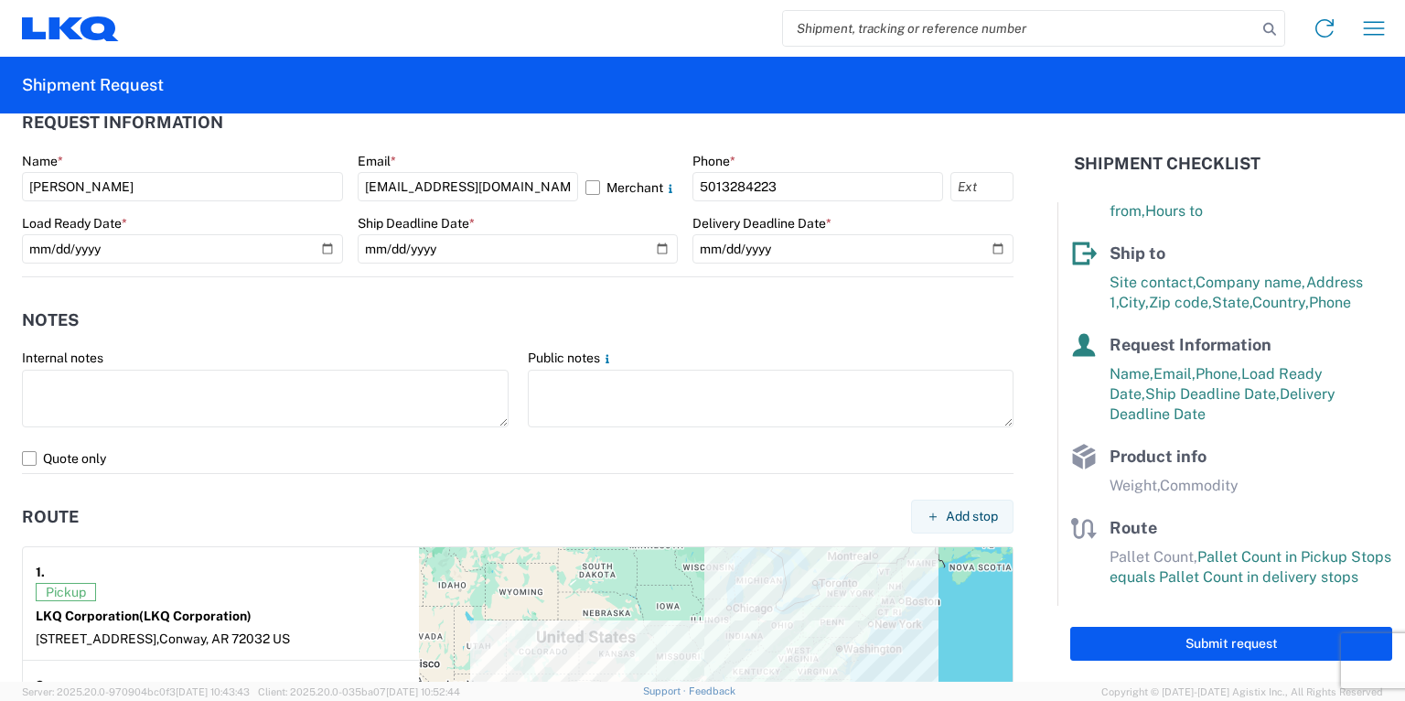
click at [580, 366] on div "Public notes" at bounding box center [771, 389] width 487 height 81
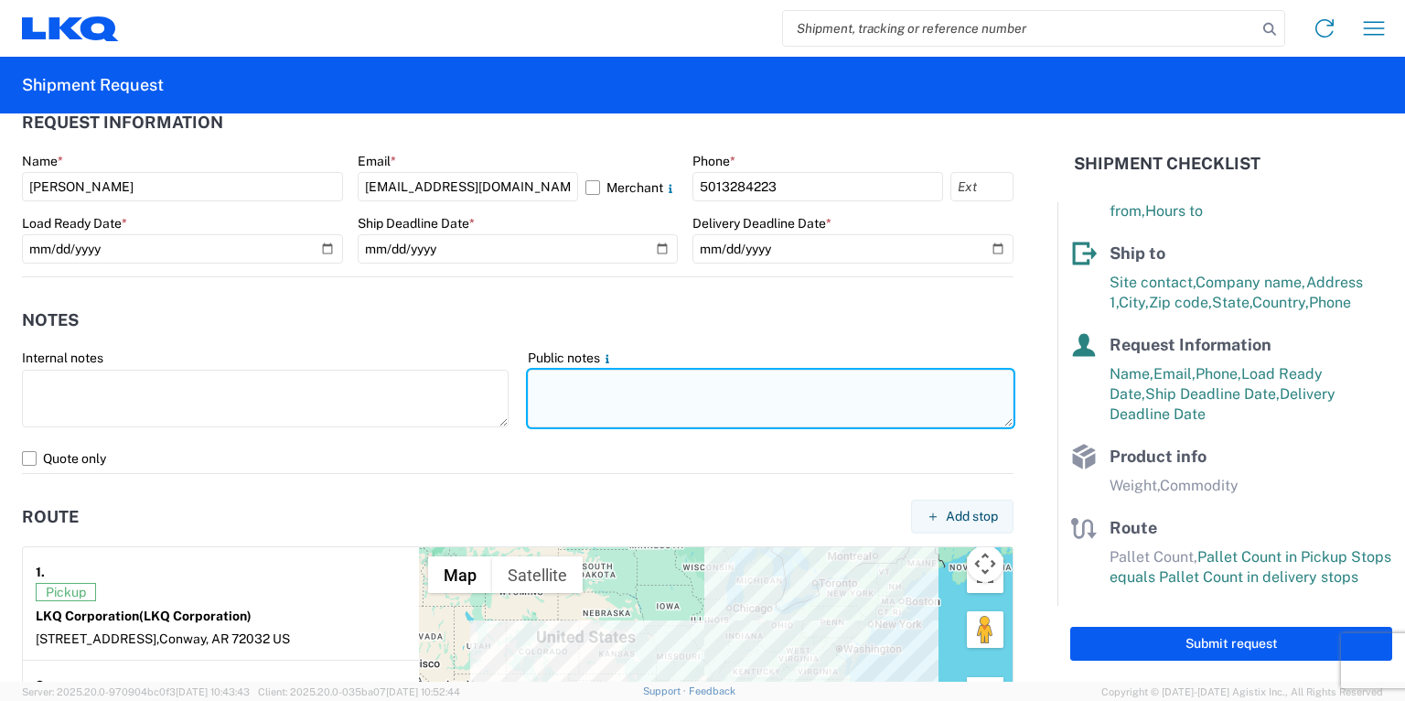
click at [568, 375] on textarea at bounding box center [771, 399] width 487 height 58
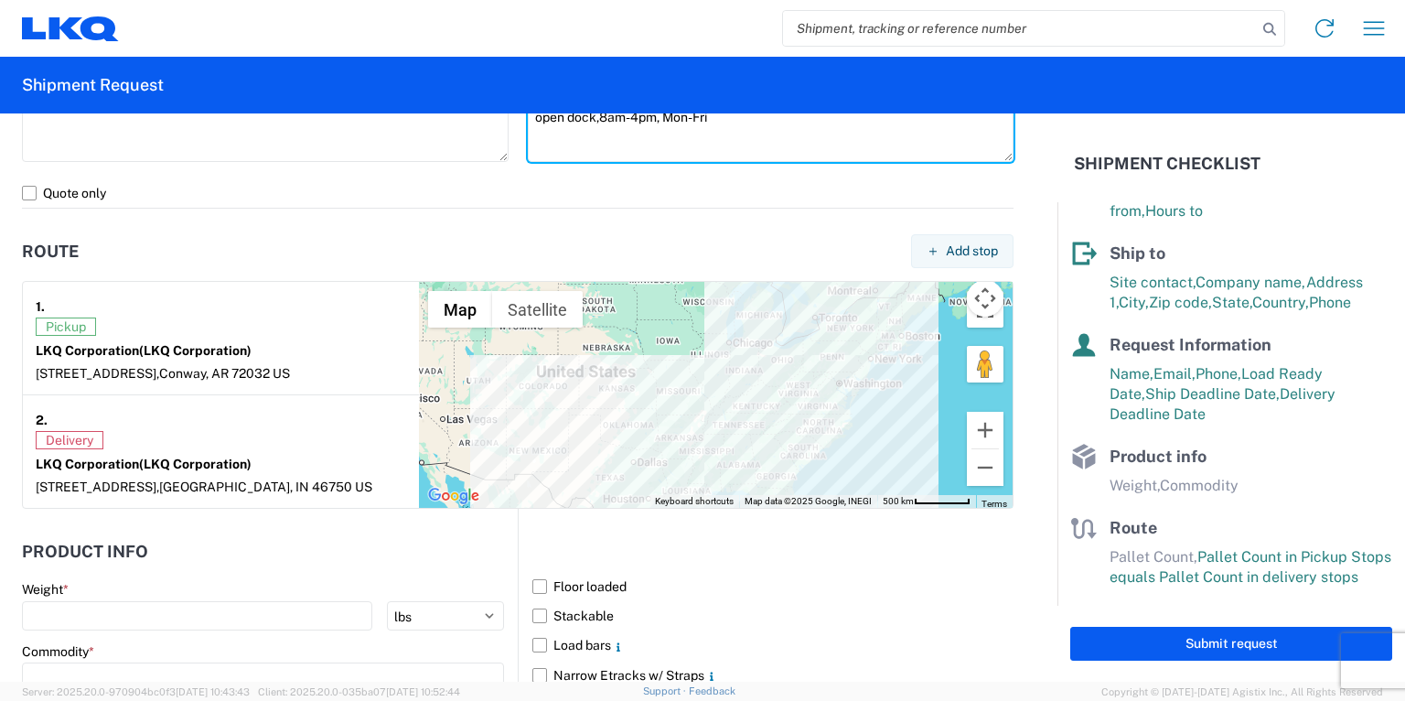
scroll to position [1317, 0]
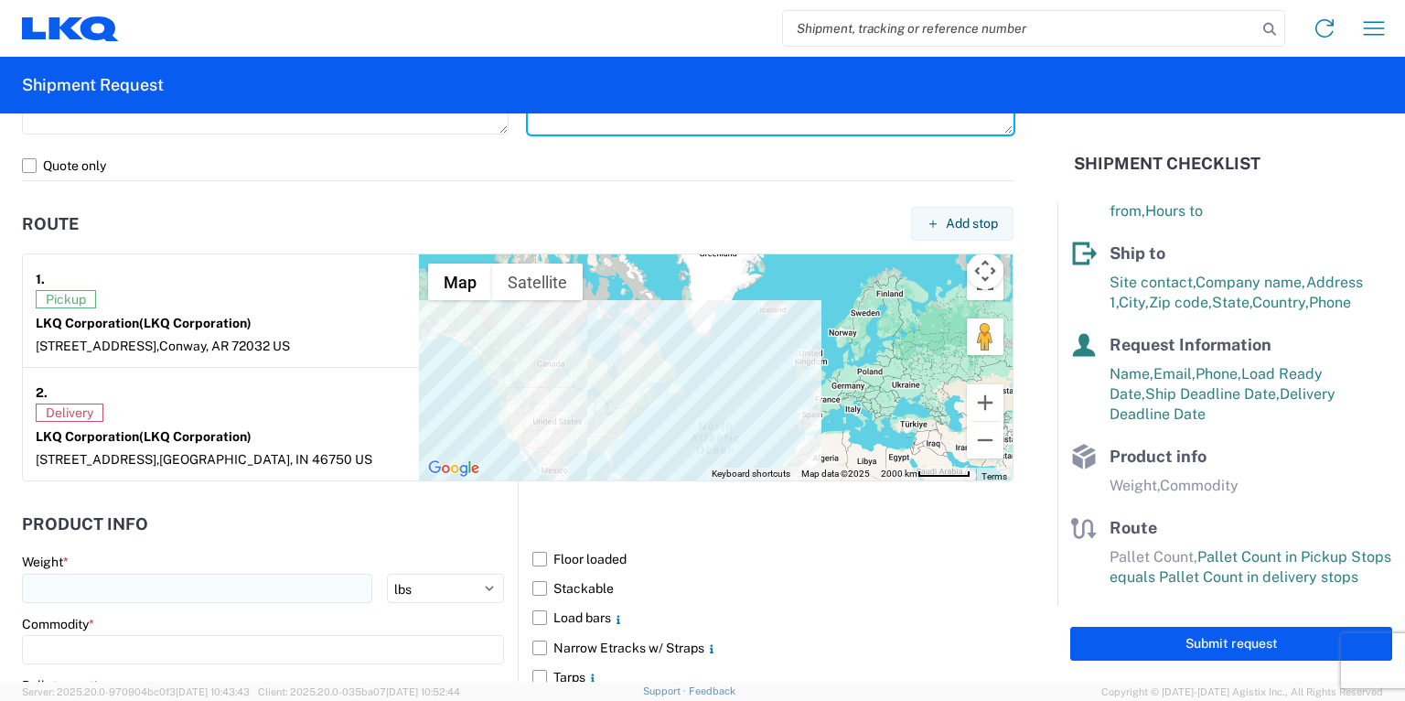
type textarea "open dock,8am-4pm, Mon-Fri"
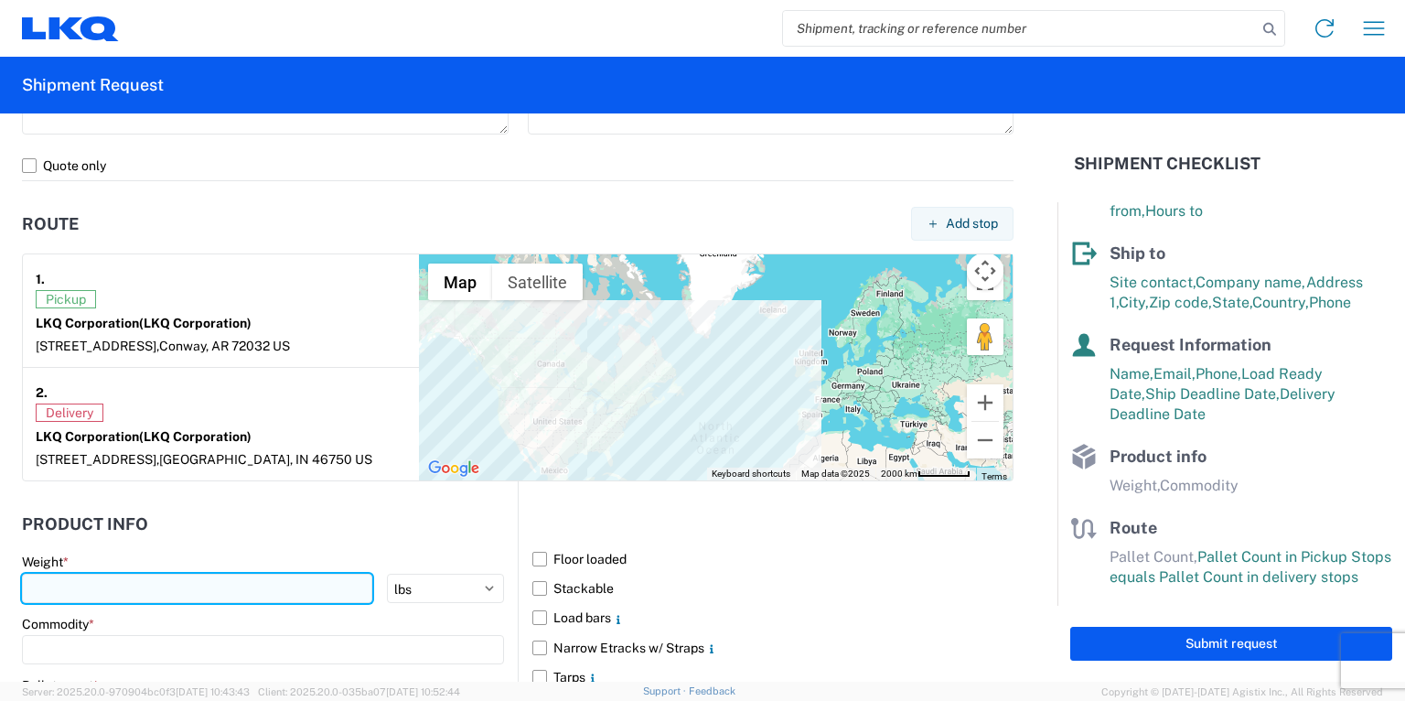
click at [102, 583] on input "number" at bounding box center [197, 588] width 350 height 29
type input "30000"
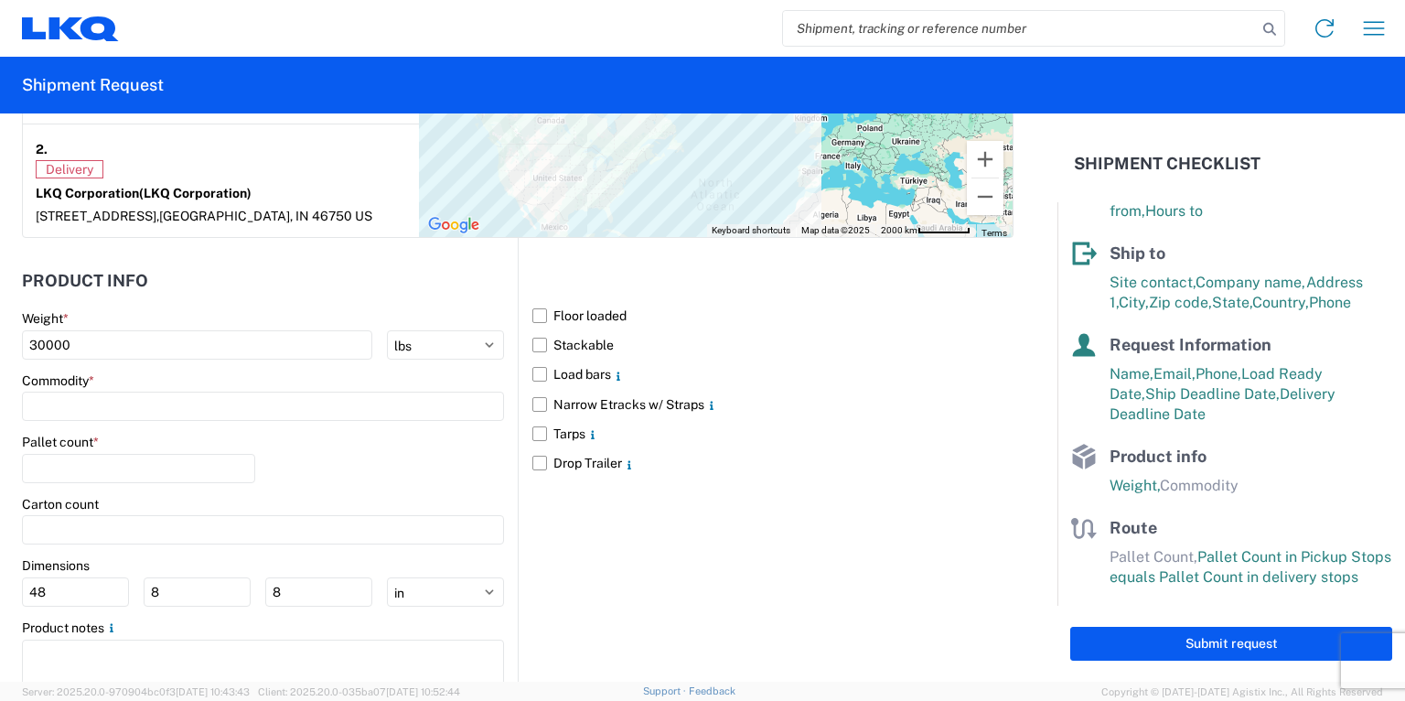
scroll to position [1610, 0]
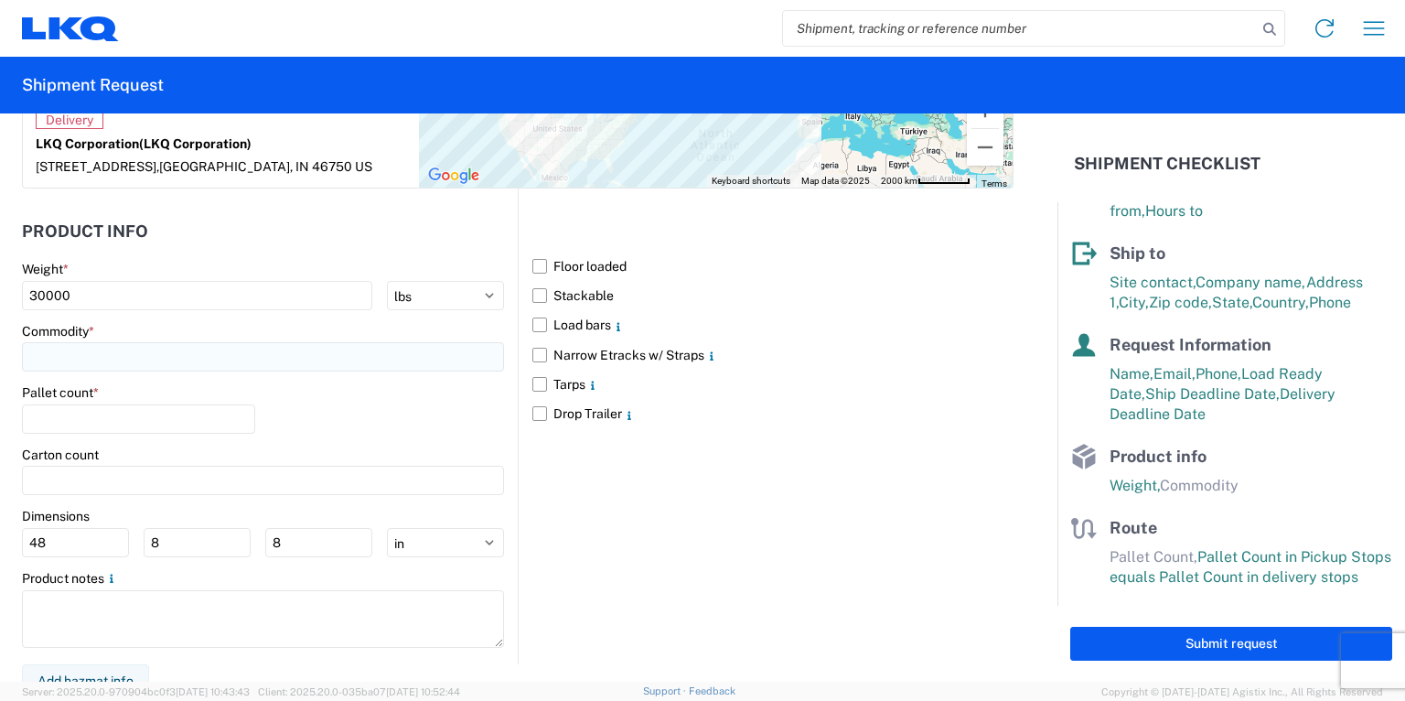
click at [93, 362] on input at bounding box center [263, 356] width 482 height 29
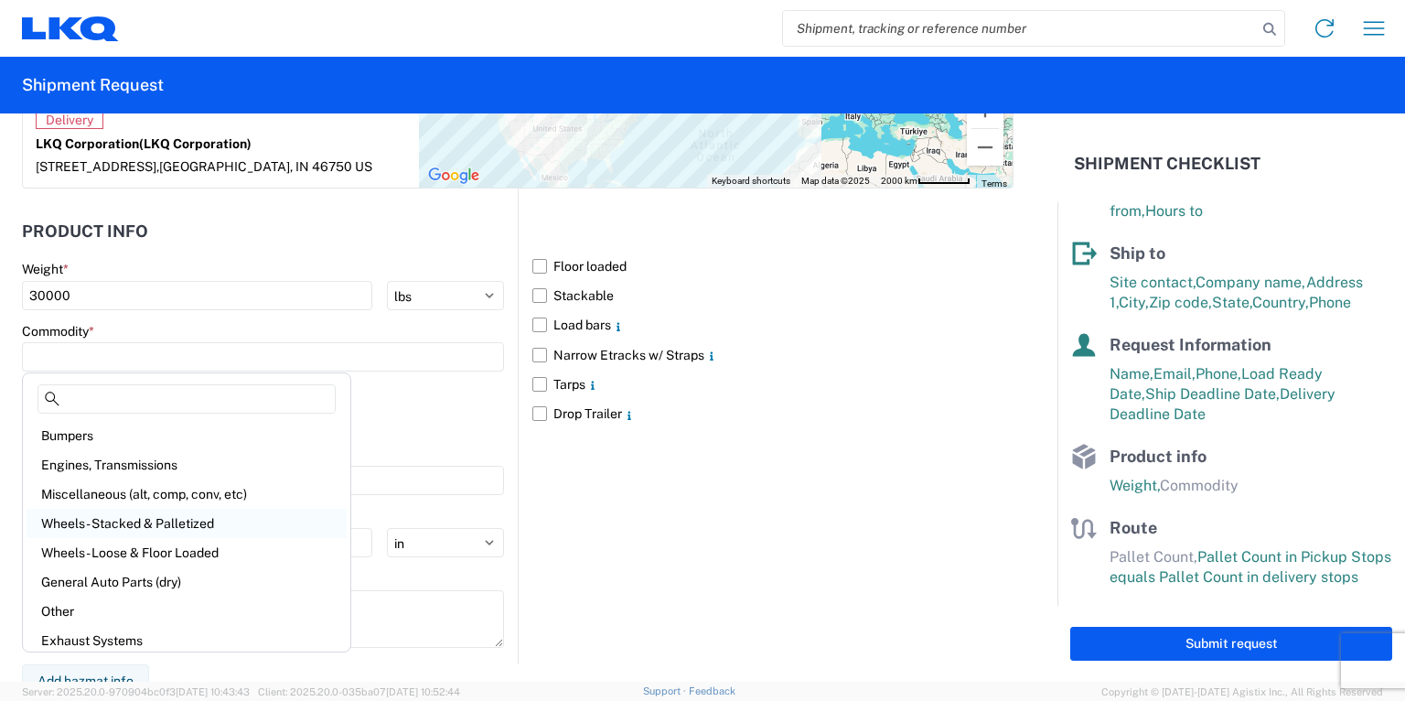
click at [101, 512] on div "Wheels - Stacked & Palletized" at bounding box center [187, 523] width 320 height 29
type input "Wheels - Stacked & Palletized"
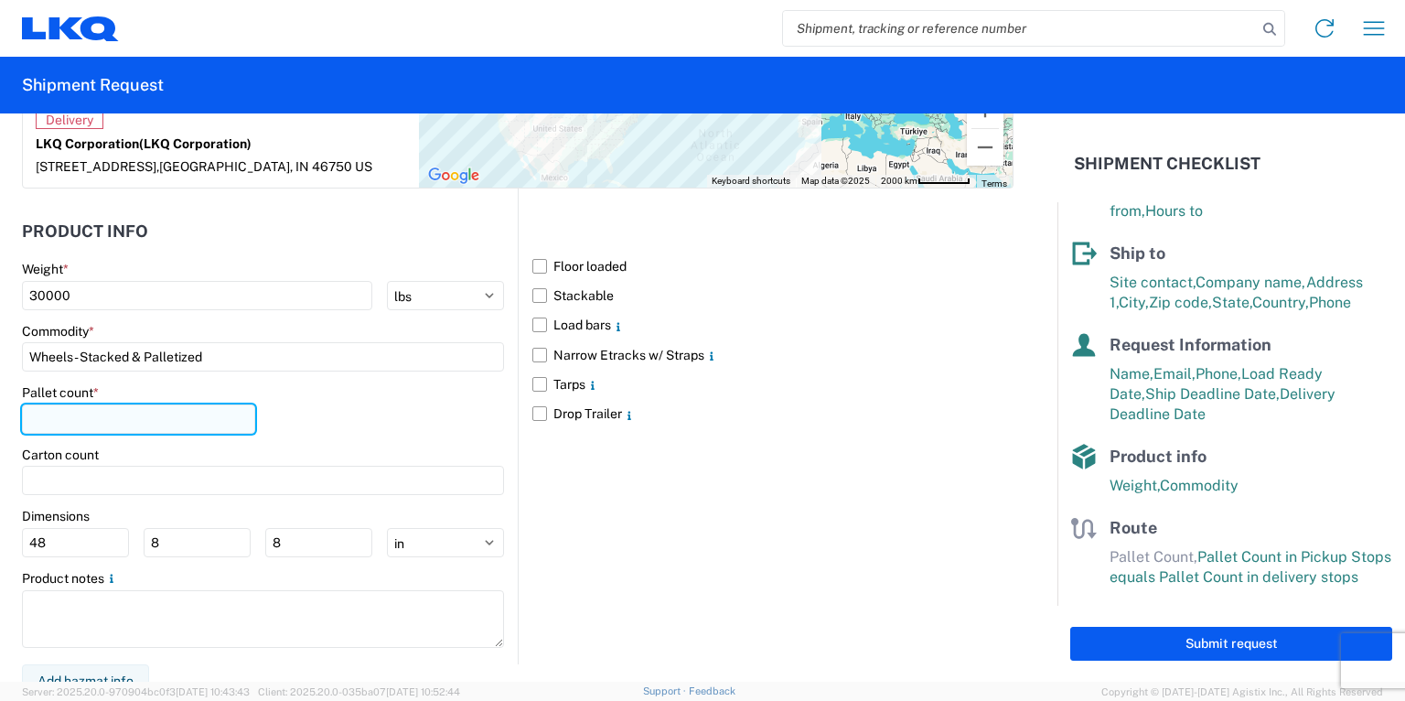
click at [64, 409] on input "number" at bounding box center [138, 418] width 233 height 29
type input "40"
click at [443, 435] on div "Pallet count * 40" at bounding box center [263, 415] width 482 height 62
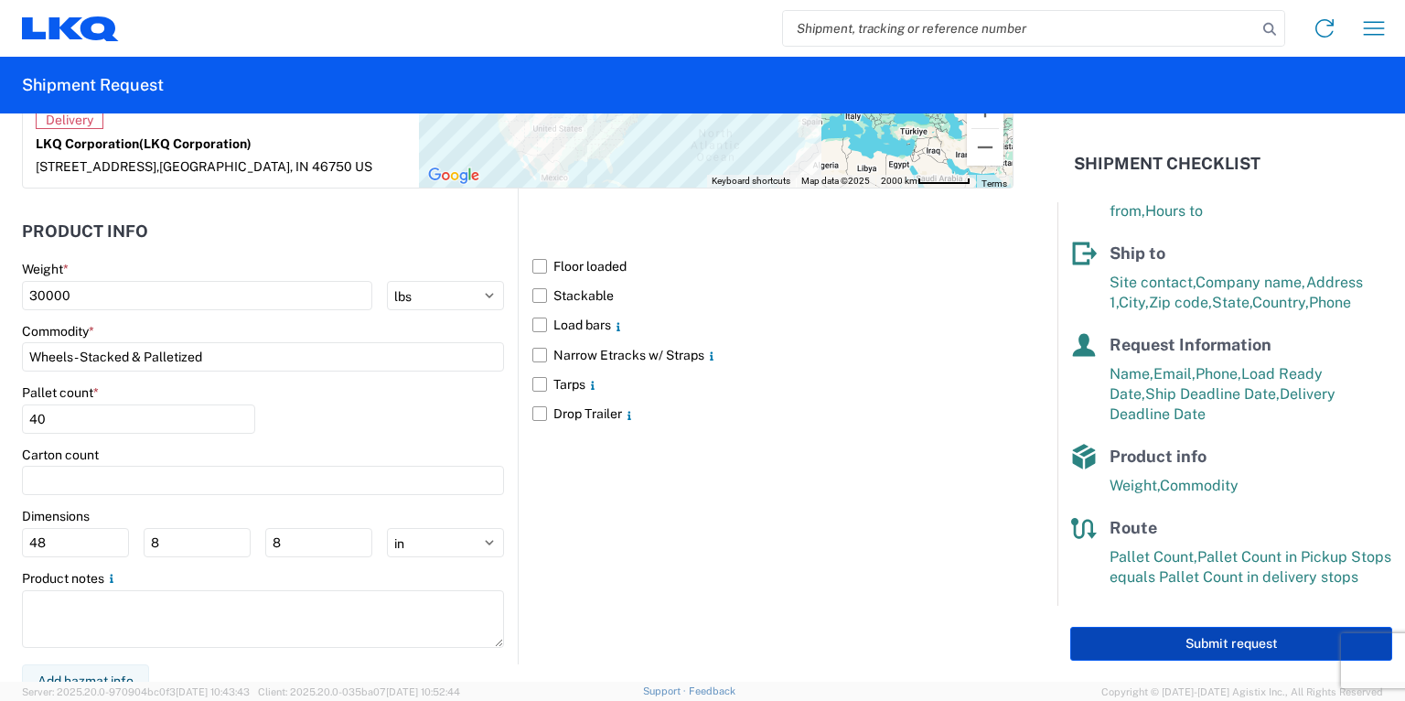
click at [1215, 645] on button "Submit request" at bounding box center [1231, 644] width 322 height 34
select select "US"
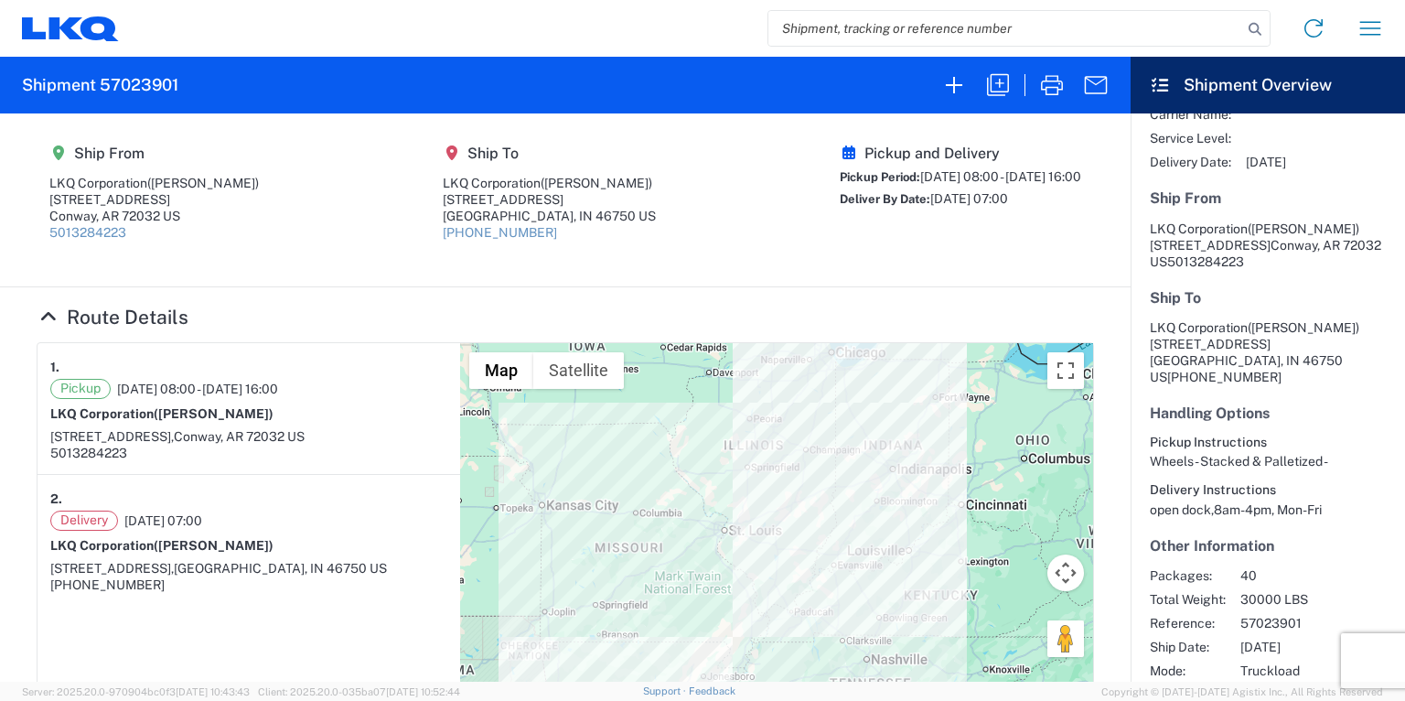
scroll to position [205, 0]
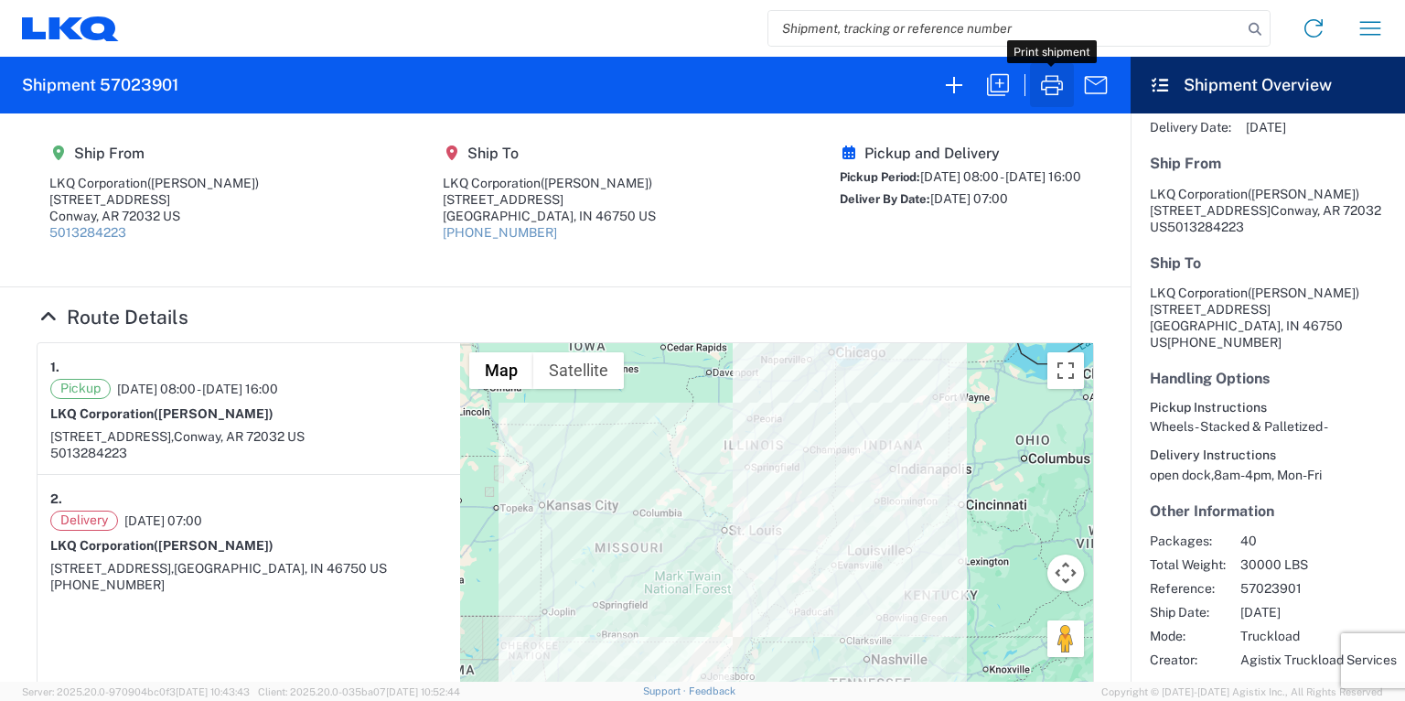
click at [1053, 88] on icon "button" at bounding box center [1052, 85] width 22 height 20
